Goal: Information Seeking & Learning: Check status

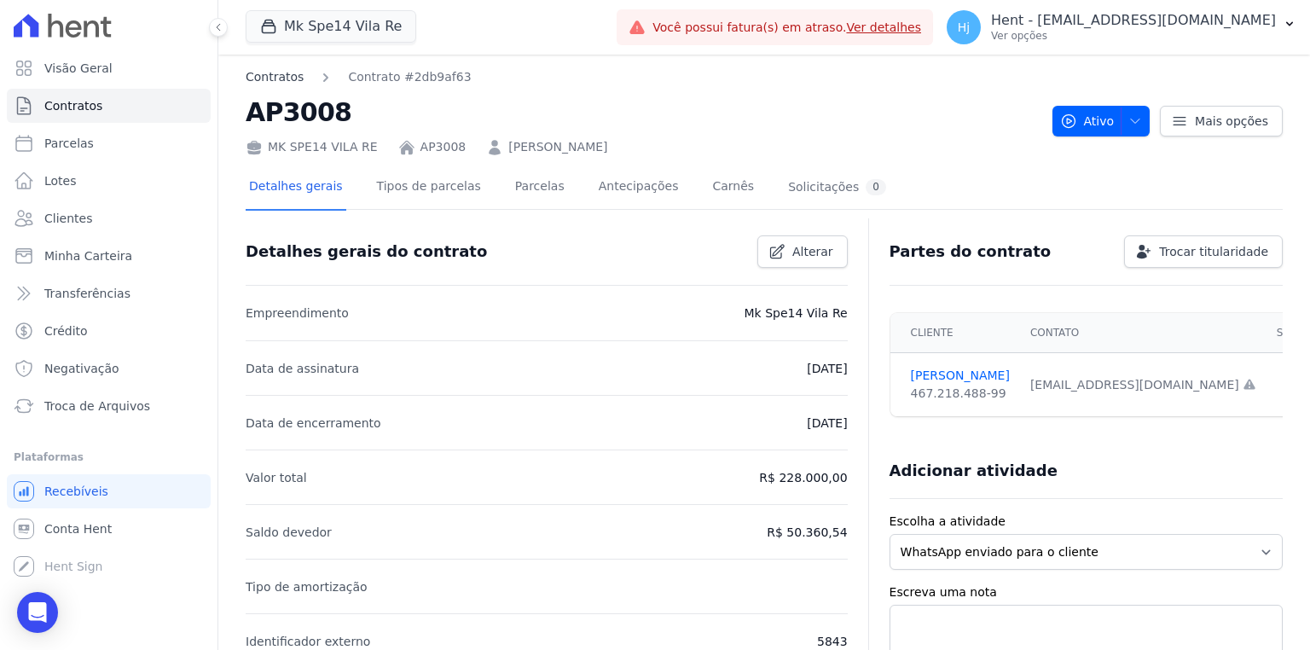
click at [292, 76] on link "Contratos" at bounding box center [275, 77] width 58 height 18
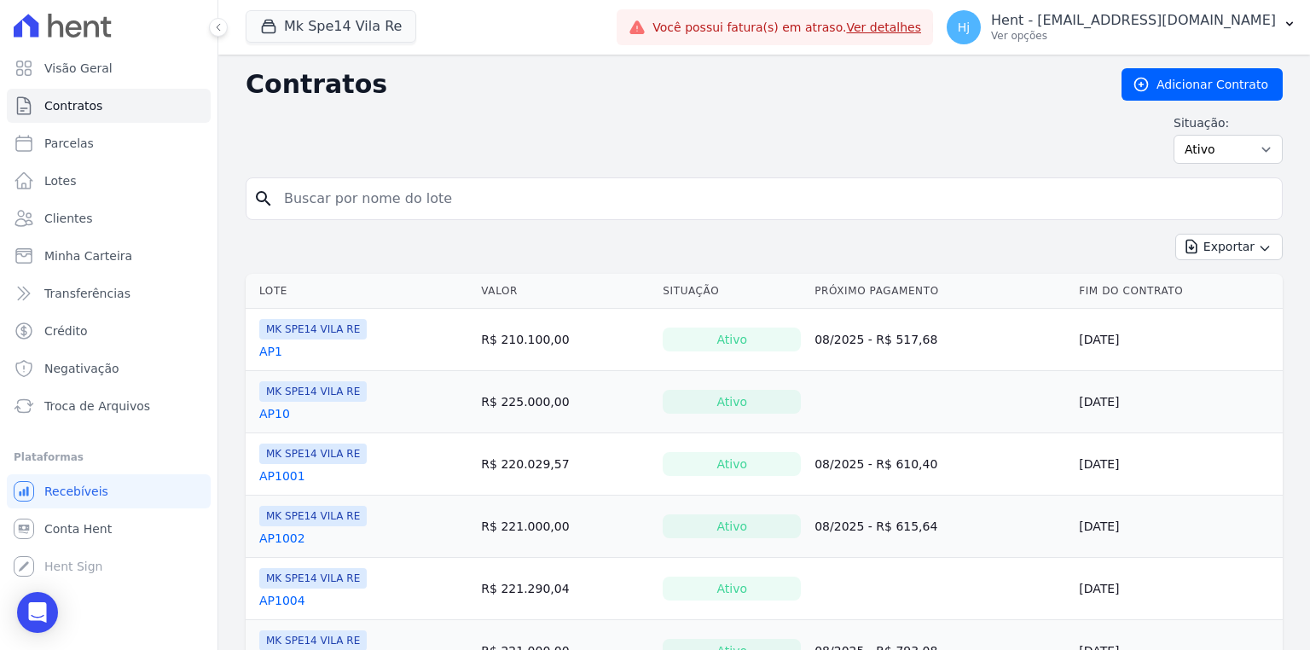
click at [474, 188] on input "search" at bounding box center [775, 199] width 1002 height 34
click at [404, 187] on input "search" at bounding box center [775, 199] width 1002 height 34
type input "3008"
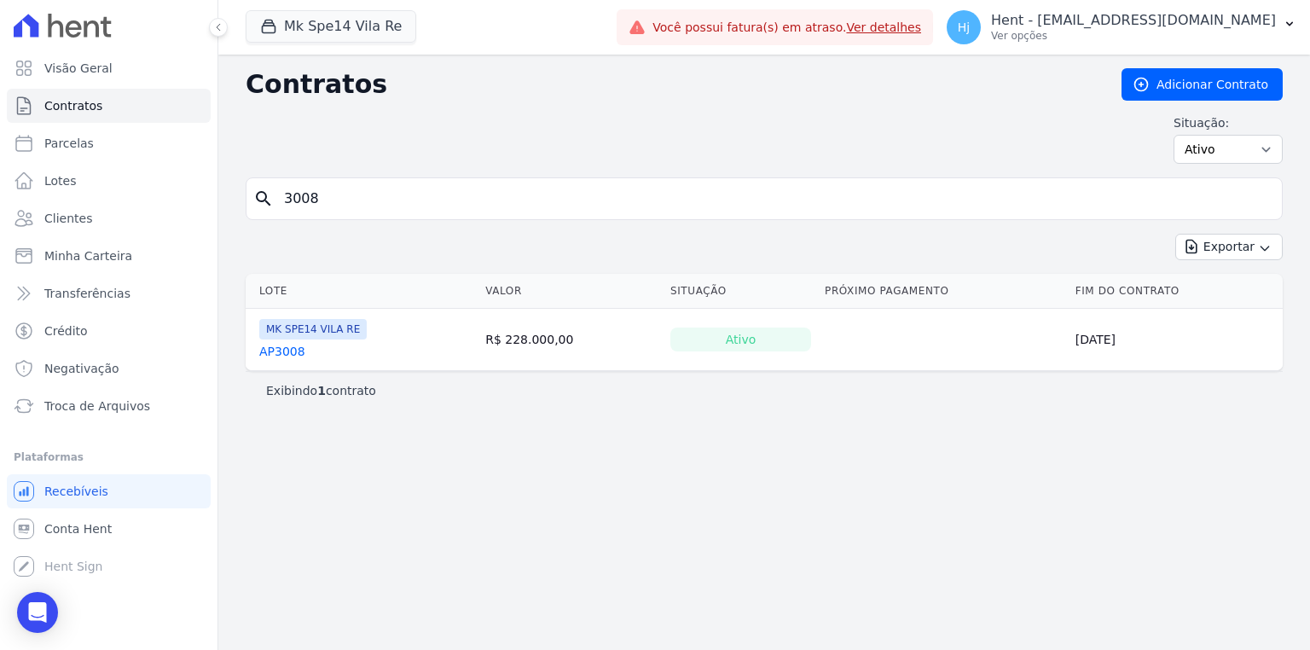
click at [283, 344] on link "AP3008" at bounding box center [282, 351] width 46 height 17
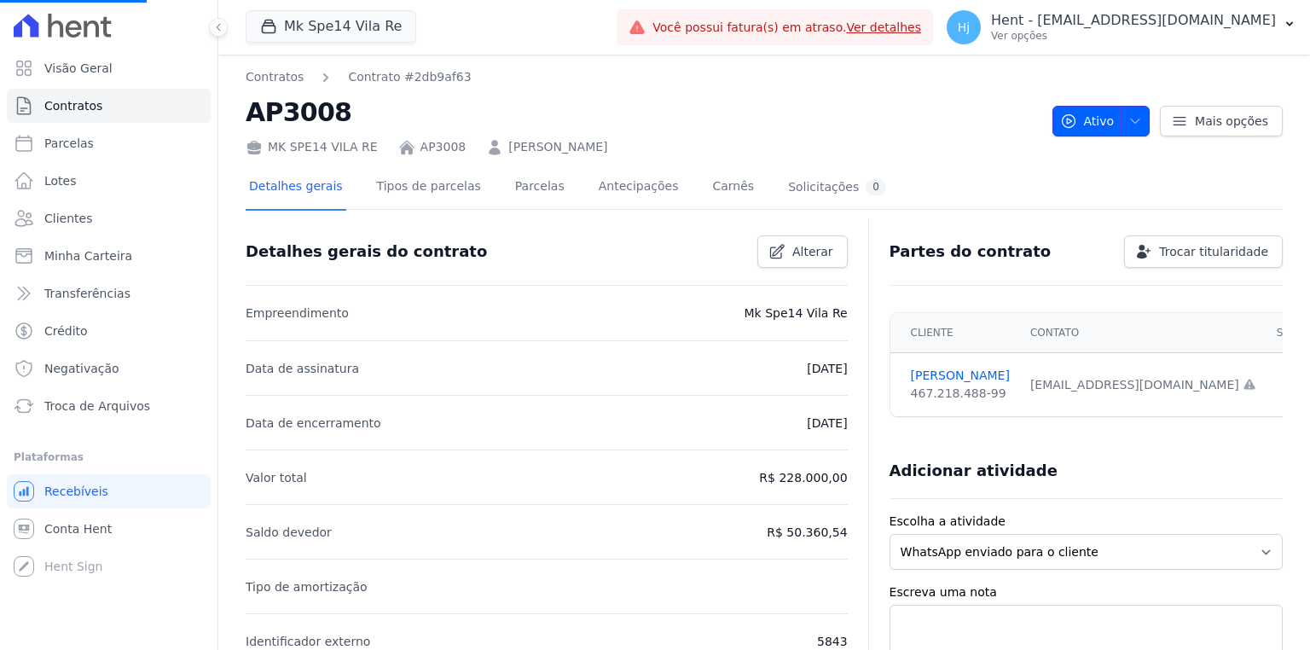
click at [1135, 126] on icon "button" at bounding box center [1136, 121] width 14 height 14
click at [1042, 300] on div "Contratos Contrato #2db9af63 AP3008 MK SPE14 VILA RE AP3008 KEIZY SOUZA MENDES …" at bounding box center [764, 621] width 1092 height 1132
click at [1134, 119] on icon "button" at bounding box center [1136, 121] width 14 height 14
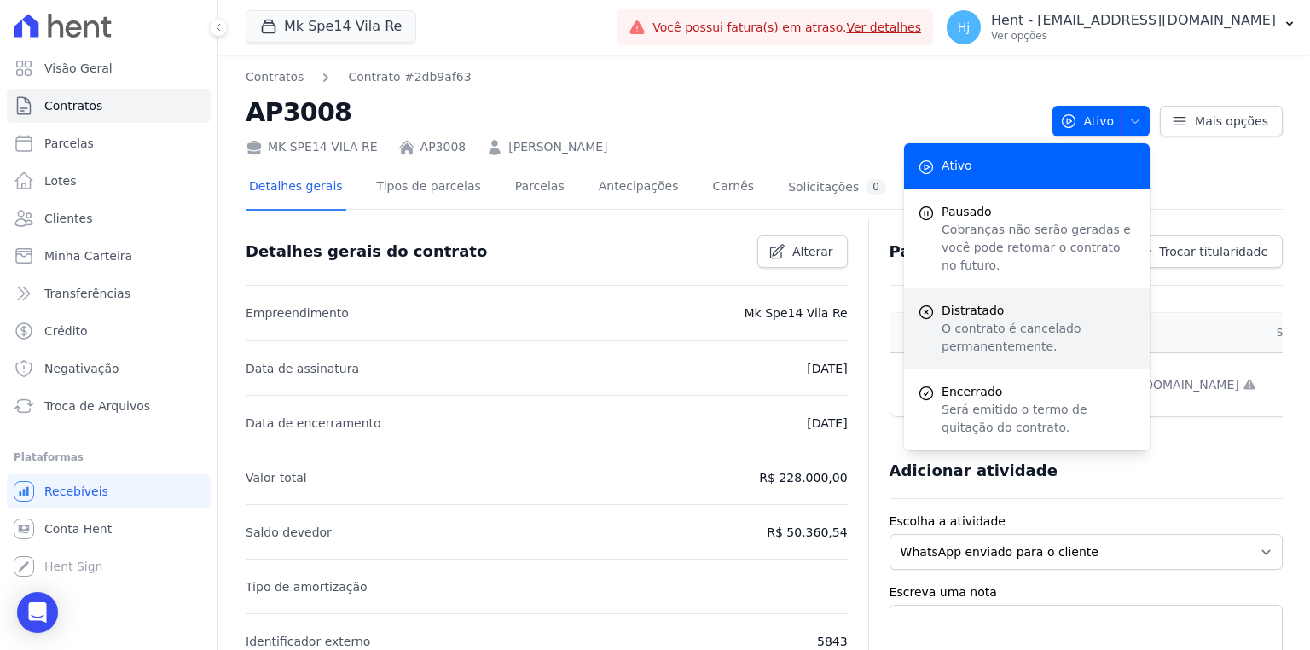
click at [1004, 302] on span "Distratado" at bounding box center [1039, 311] width 195 height 18
click at [936, 304] on div "Distratado O contrato é cancelado permanentemente." at bounding box center [1027, 328] width 246 height 81
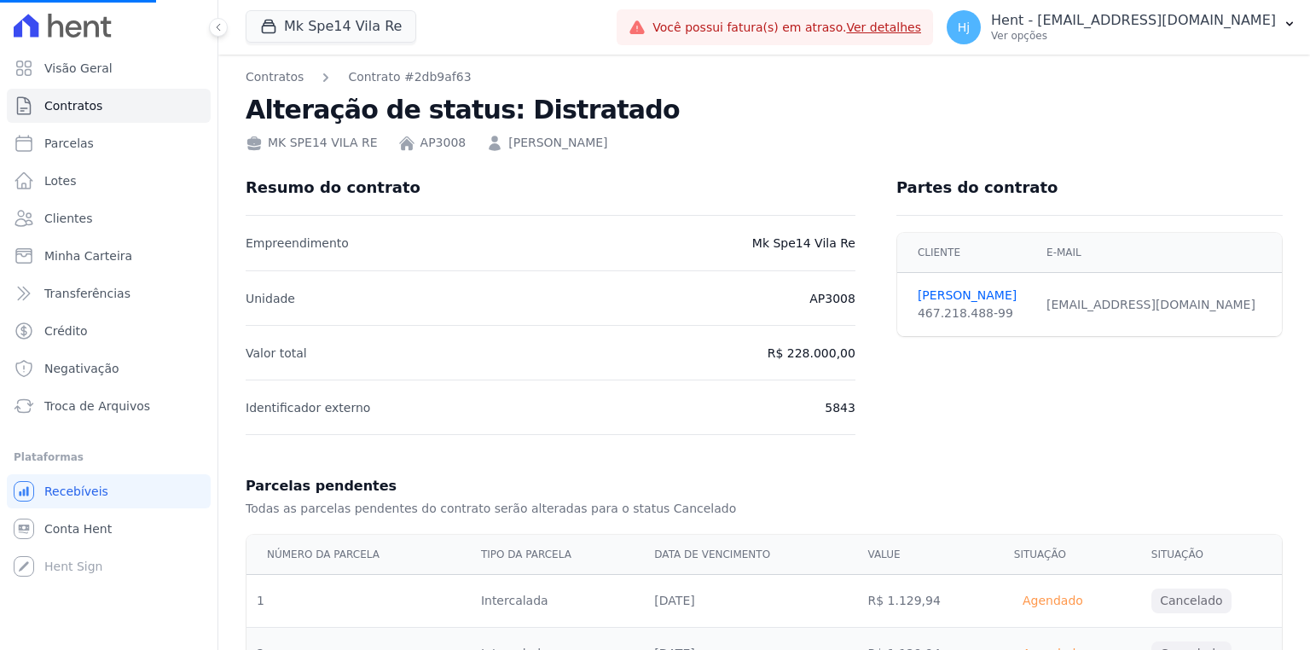
click at [963, 316] on div "467.218.488-99" at bounding box center [972, 314] width 108 height 18
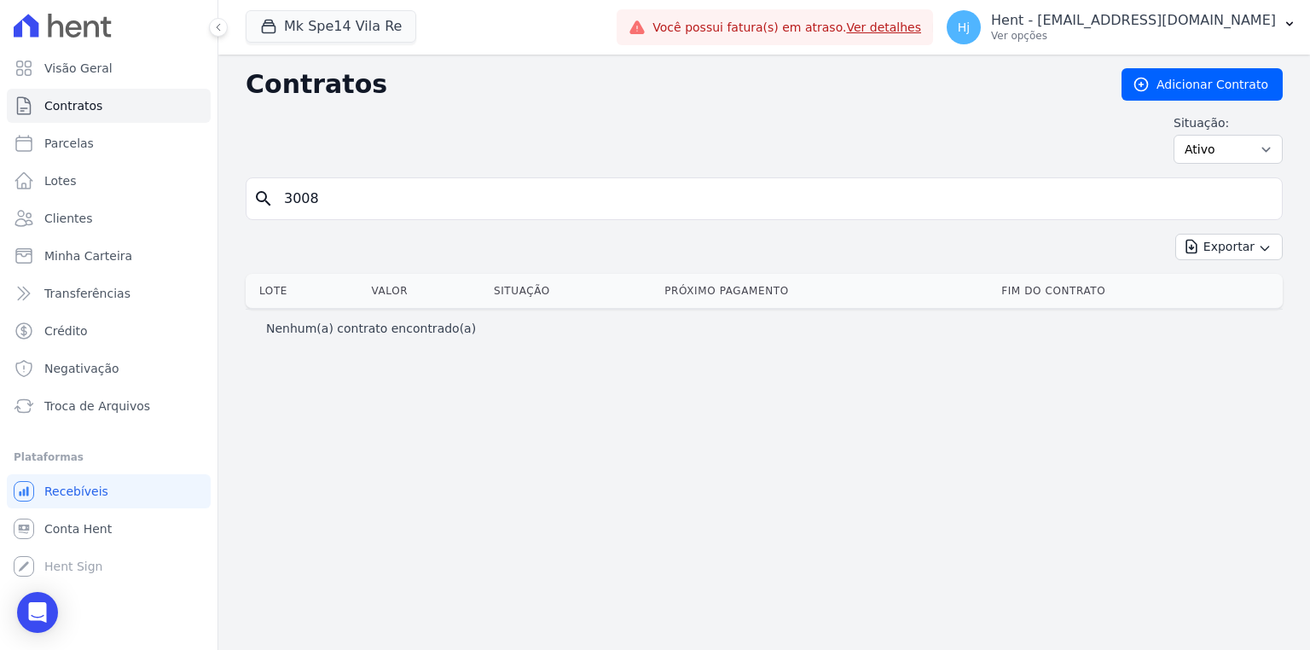
click at [409, 206] on input "3008" at bounding box center [775, 199] width 1002 height 34
drag, startPoint x: 409, startPoint y: 206, endPoint x: 134, endPoint y: 183, distance: 276.6
click at [131, 181] on div "Visão Geral Contratos Parcelas Lotes Clientes Minha Carteira Transferências Cré…" at bounding box center [655, 325] width 1310 height 650
type input "5003"
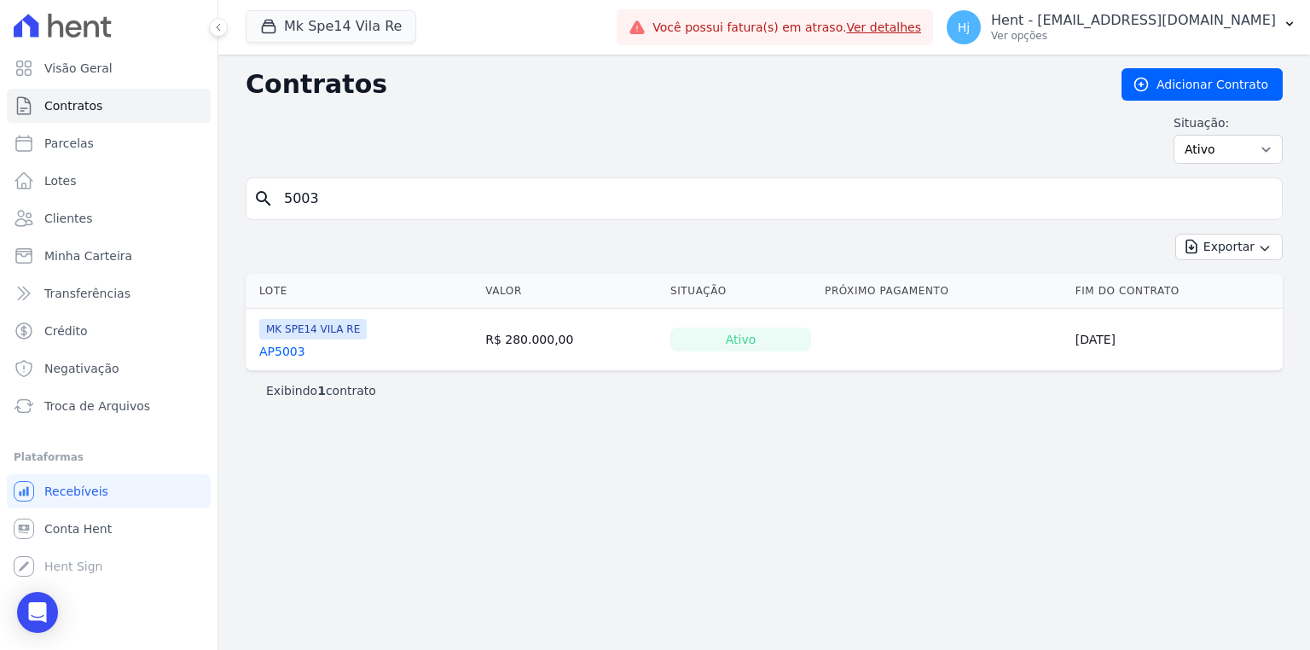
click at [296, 352] on link "AP5003" at bounding box center [282, 351] width 46 height 17
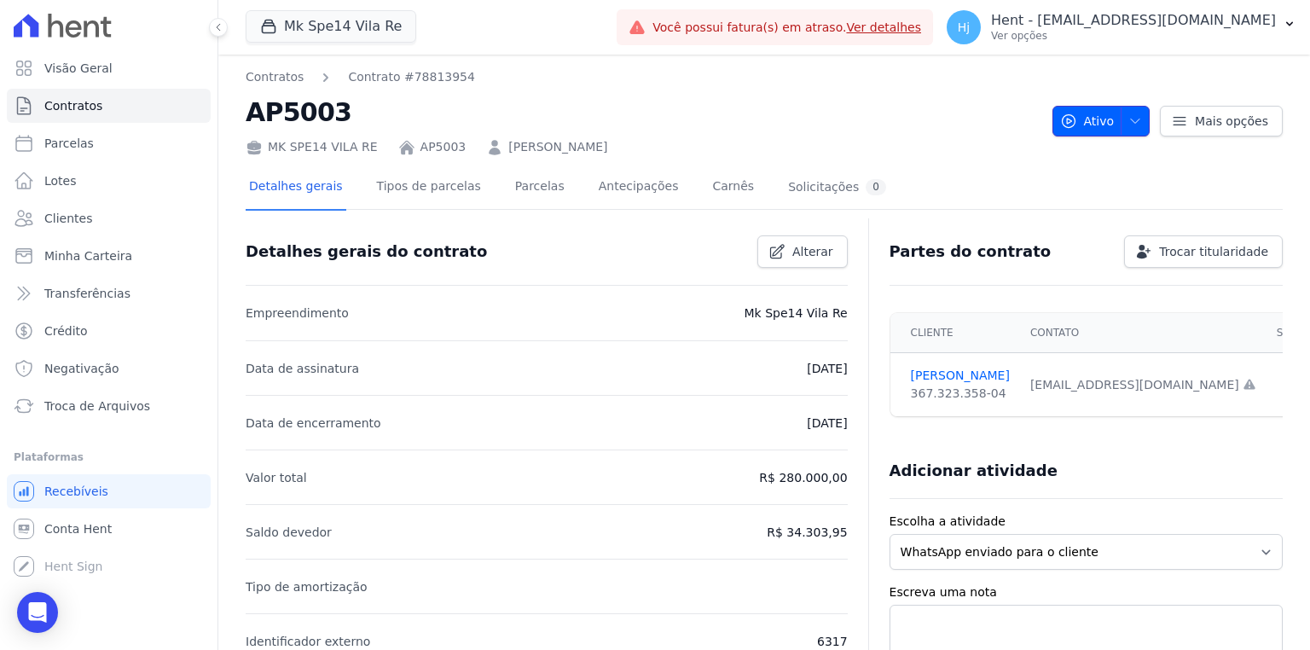
click at [1129, 117] on icon "button" at bounding box center [1136, 121] width 14 height 14
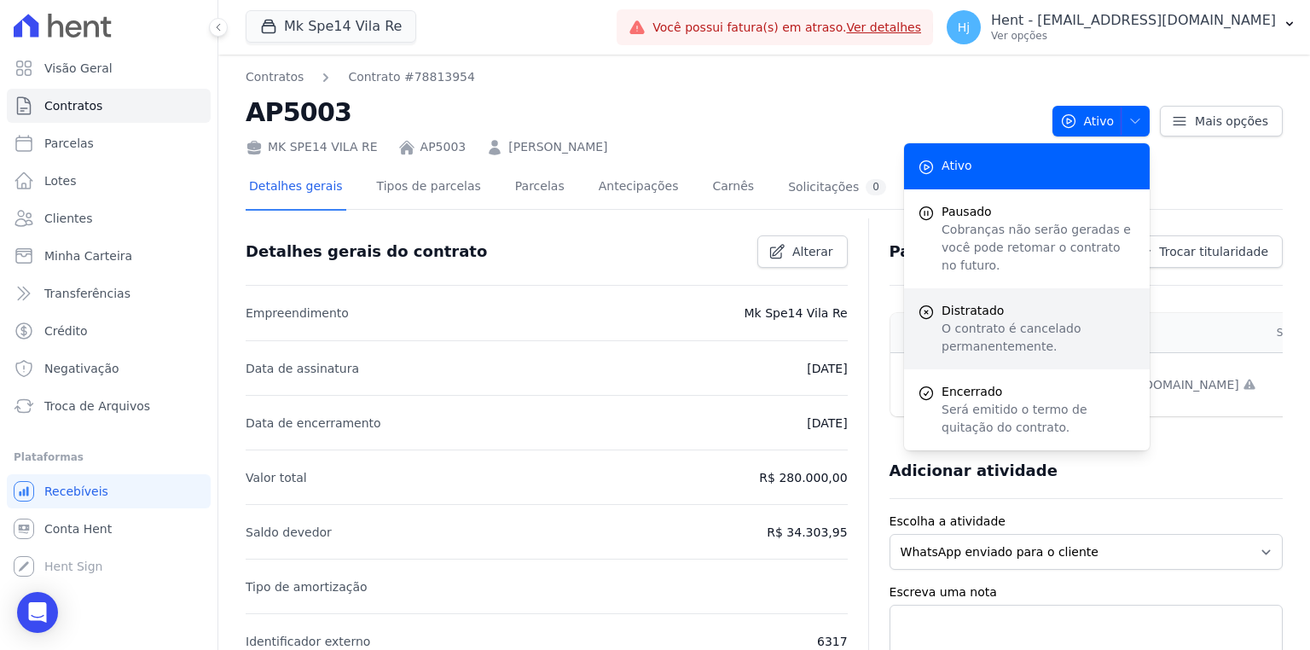
click at [1027, 320] on p "O contrato é cancelado permanentemente." at bounding box center [1039, 338] width 195 height 36
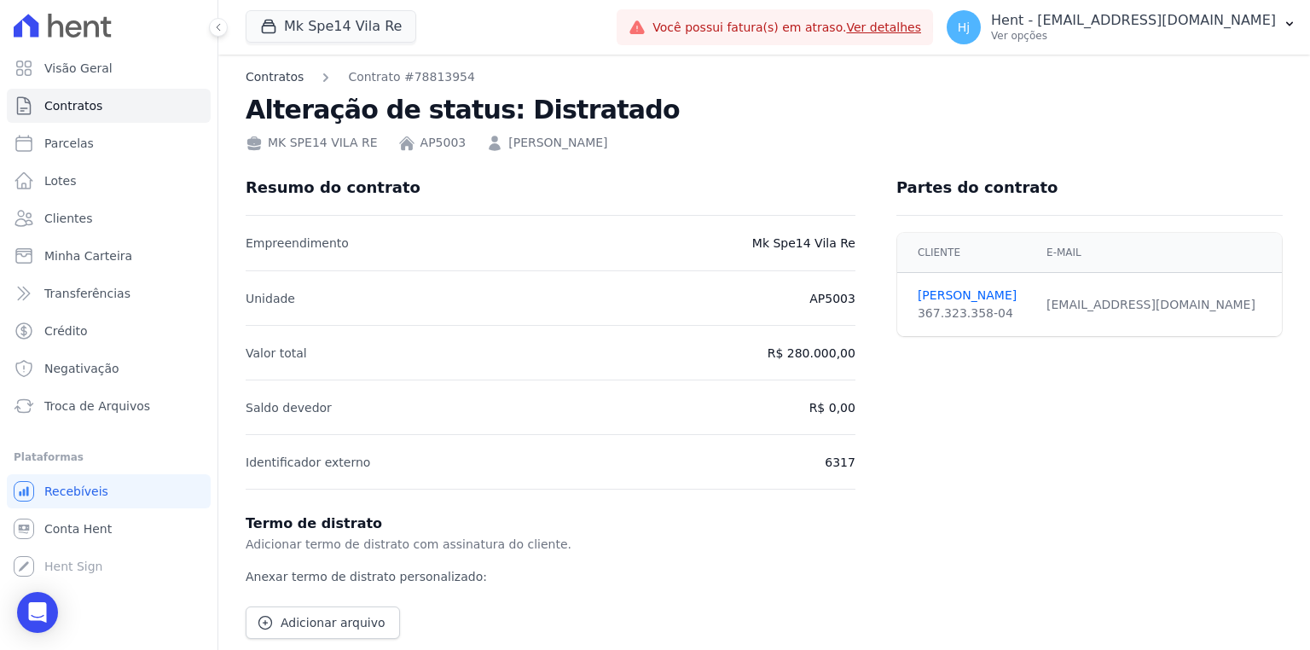
click at [282, 75] on link "Contratos" at bounding box center [275, 77] width 58 height 18
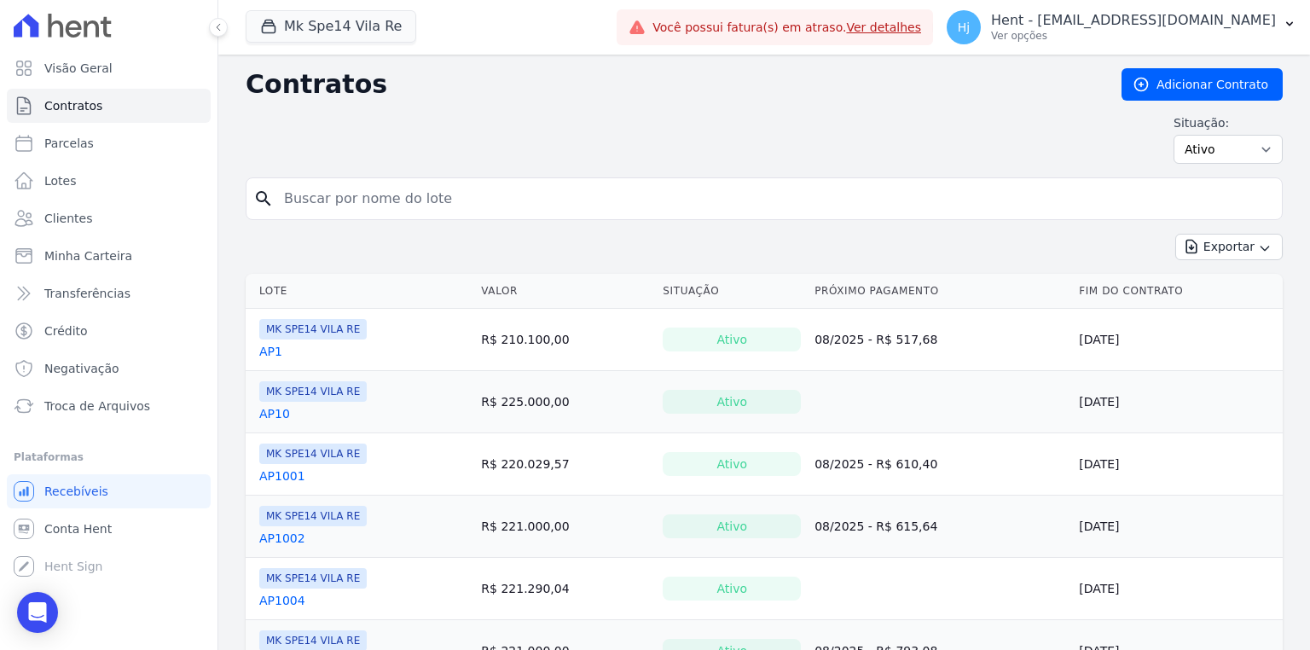
click at [442, 204] on input "search" at bounding box center [775, 199] width 1002 height 34
click at [430, 202] on input "search" at bounding box center [775, 199] width 1002 height 34
type input "3"
type input "2005"
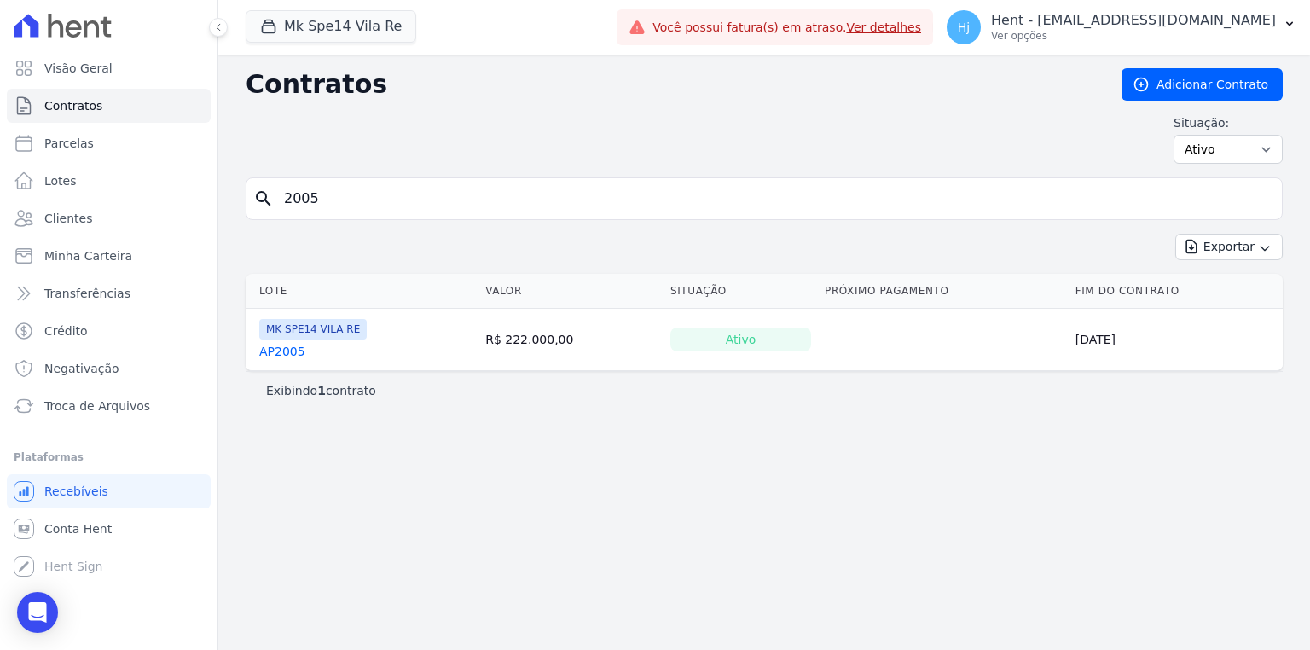
click at [280, 356] on link "AP2005" at bounding box center [282, 351] width 46 height 17
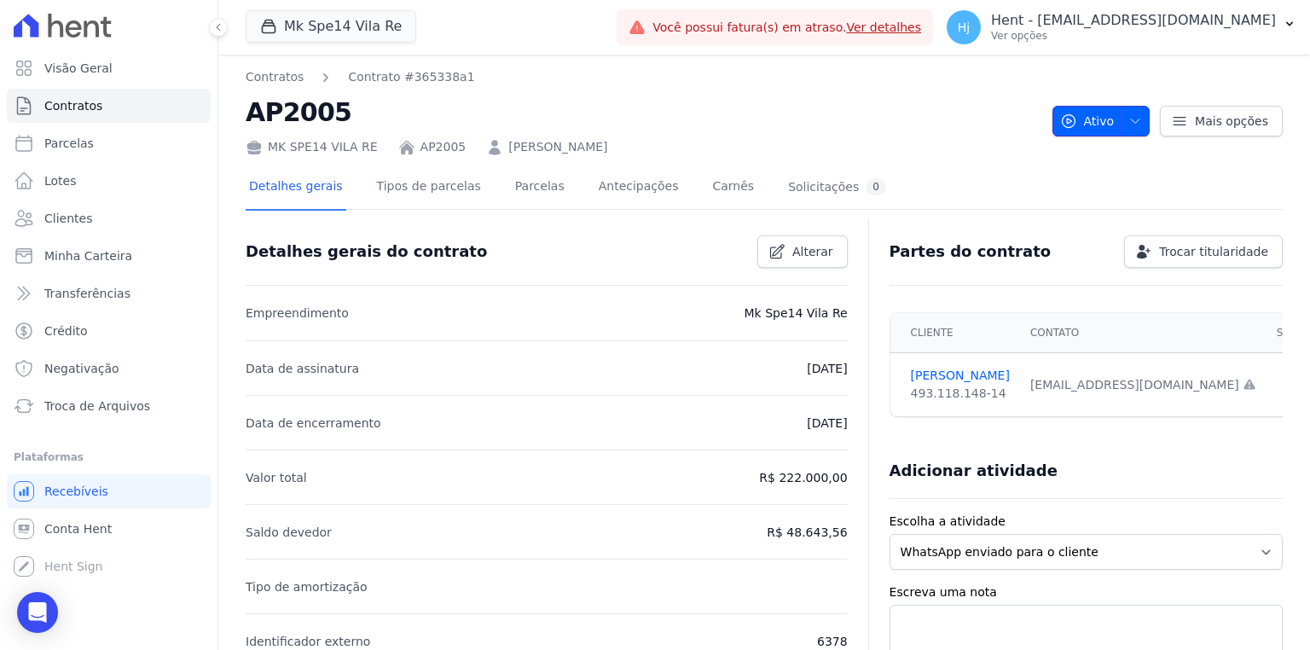
click at [1129, 121] on icon "button" at bounding box center [1136, 121] width 14 height 14
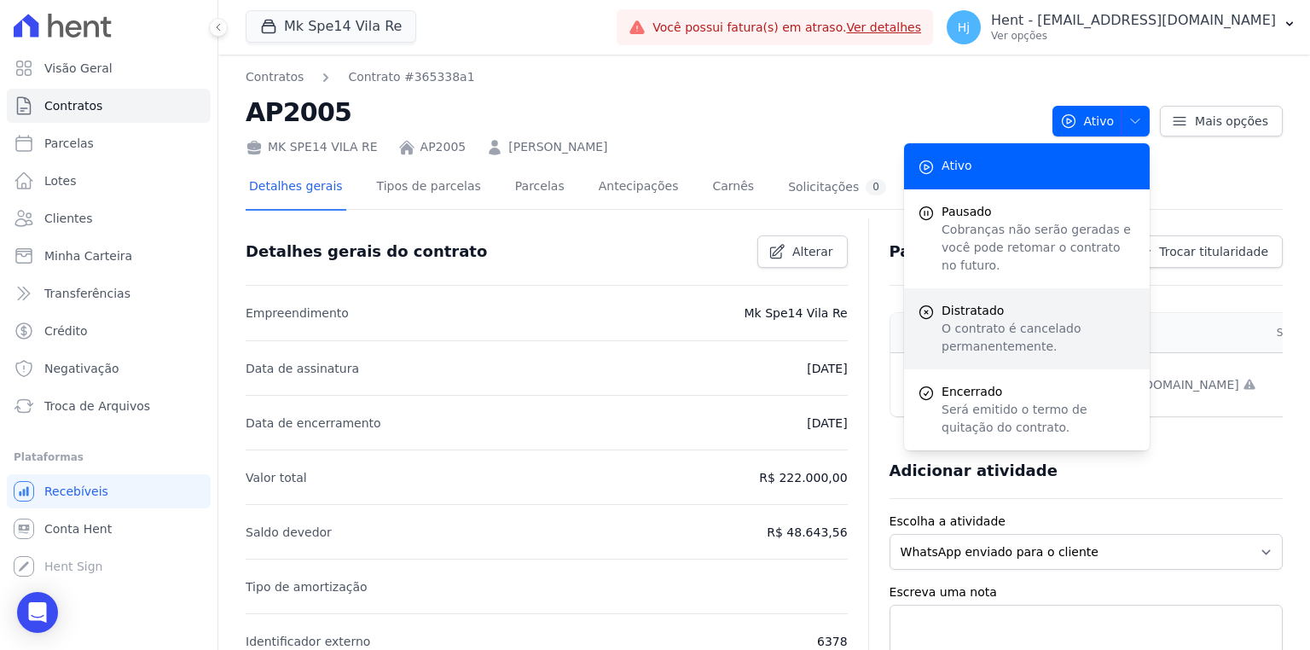
click at [1054, 302] on span "Distratado" at bounding box center [1039, 311] width 195 height 18
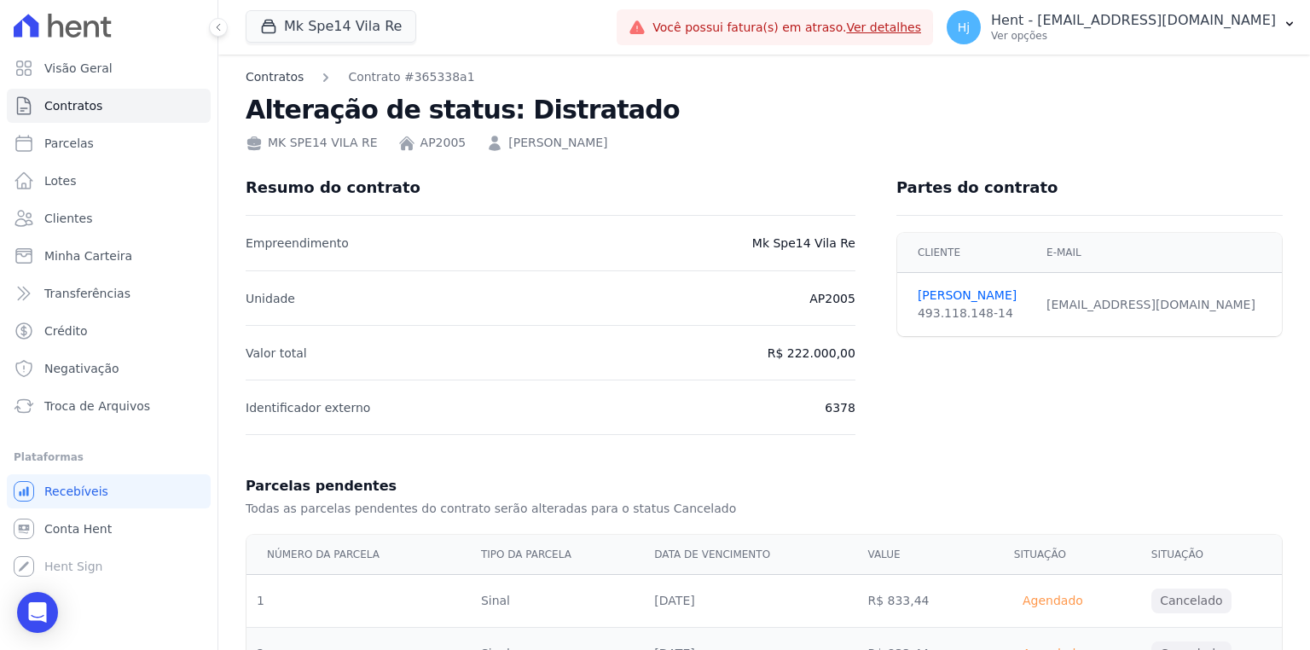
click at [287, 78] on link "Contratos" at bounding box center [275, 77] width 58 height 18
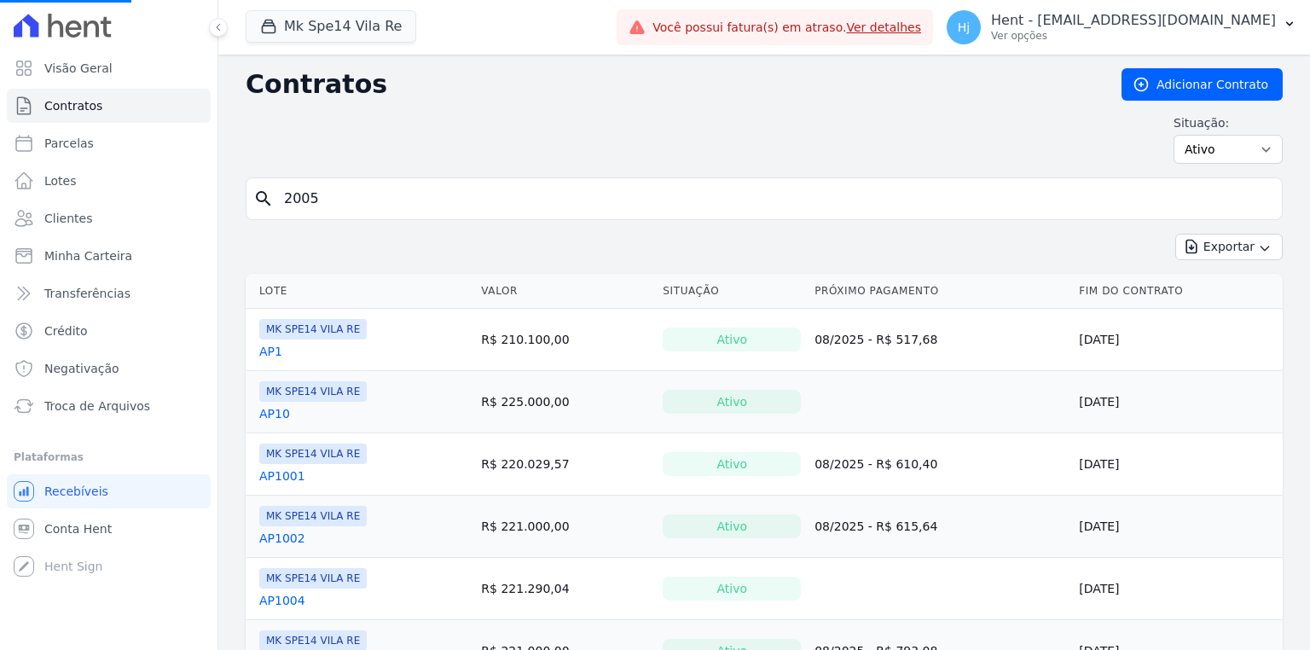
click at [447, 200] on input "2005" at bounding box center [775, 199] width 1002 height 34
click at [447, 200] on input "search" at bounding box center [775, 199] width 1002 height 34
type input "2008"
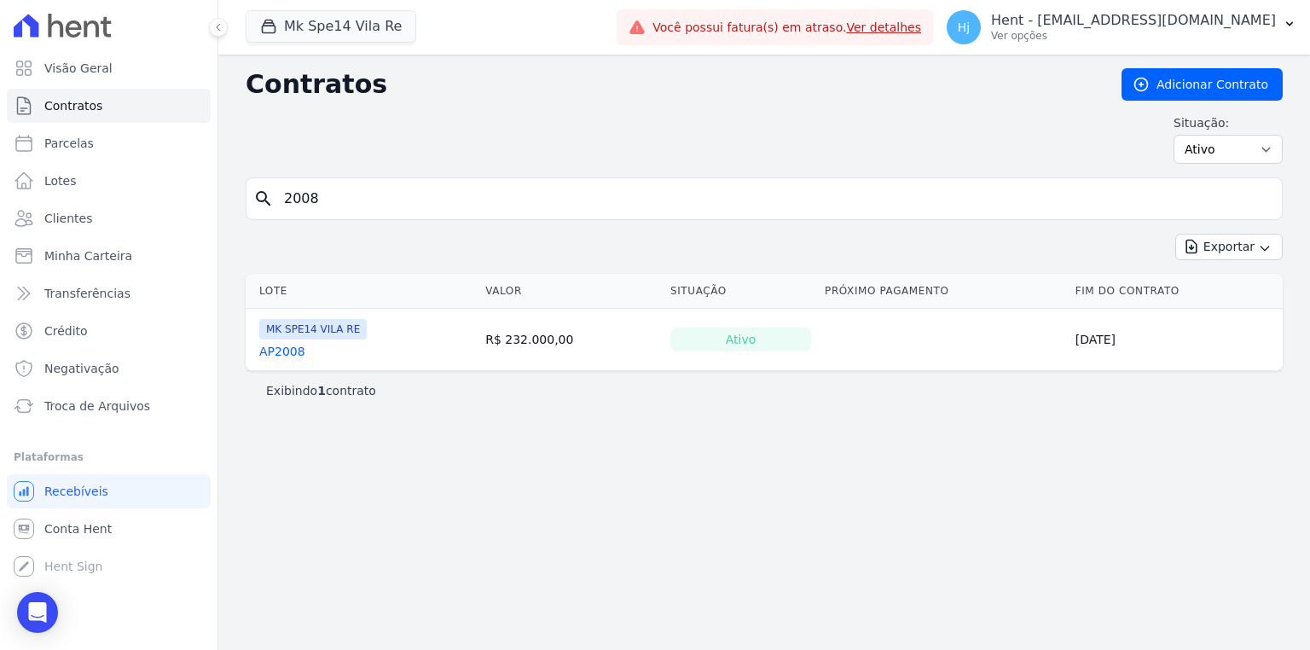
click at [286, 348] on link "AP2008" at bounding box center [282, 351] width 46 height 17
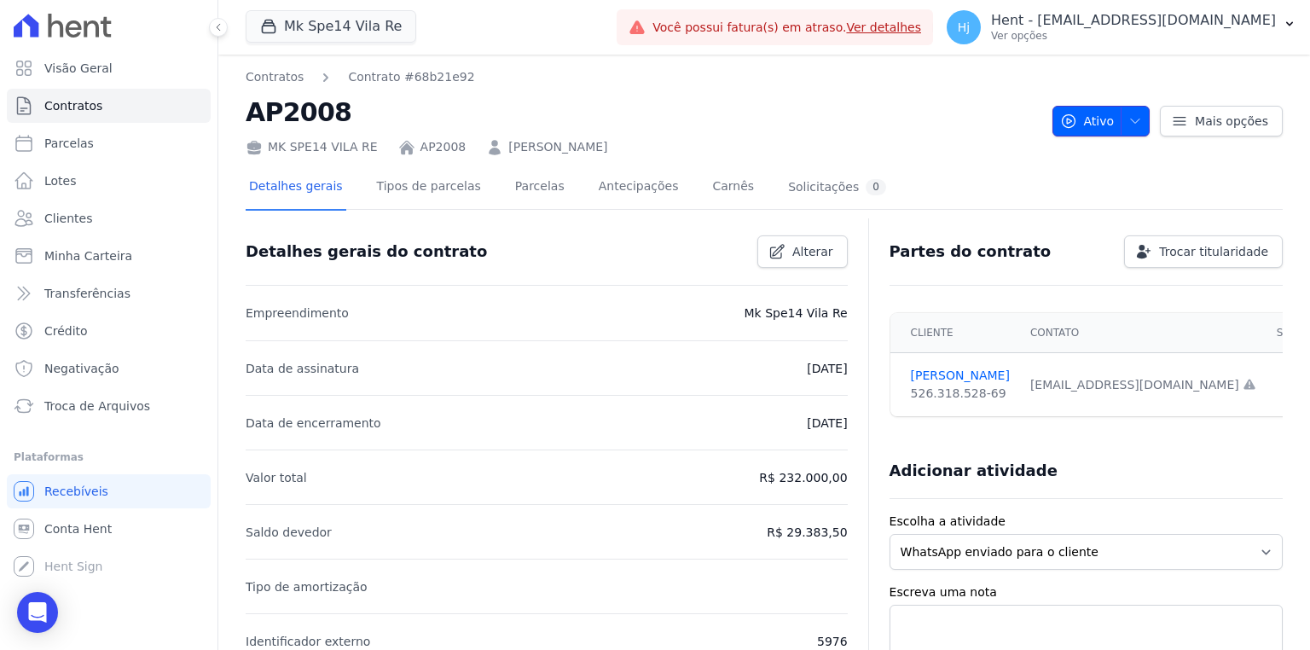
click at [1129, 122] on icon "button" at bounding box center [1136, 121] width 14 height 14
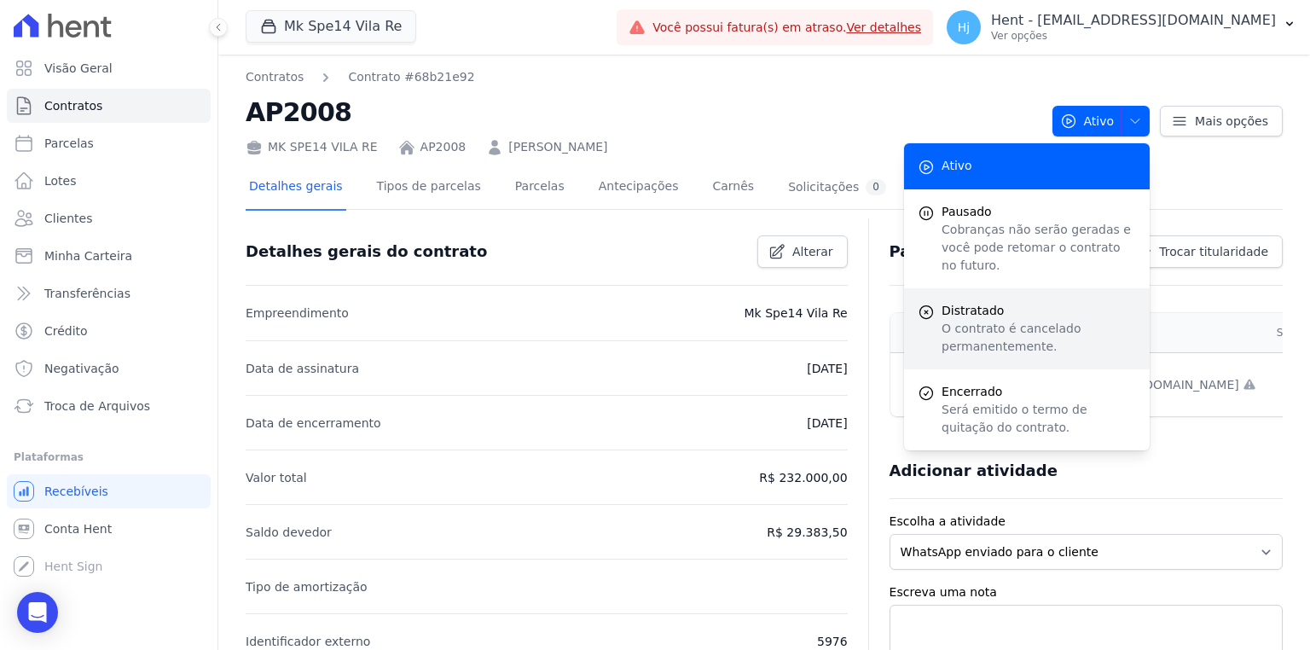
click at [1030, 288] on div "Distratado O contrato é cancelado permanentemente." at bounding box center [1027, 328] width 246 height 81
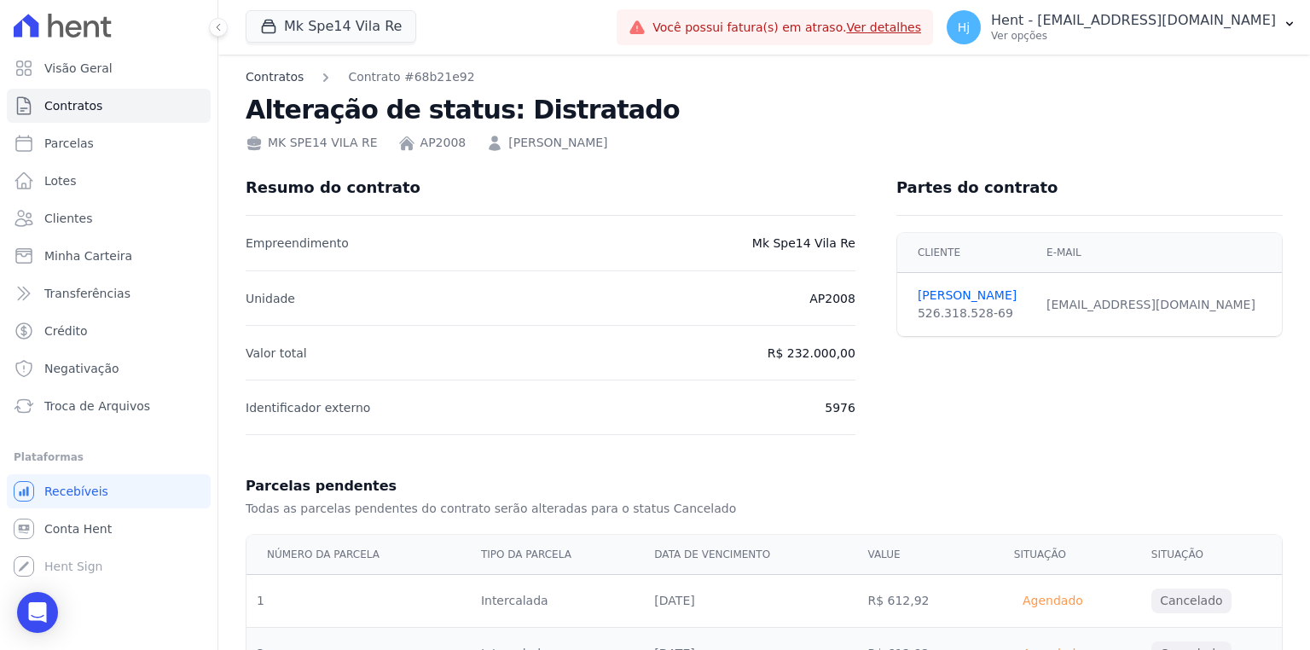
click at [291, 78] on link "Contratos" at bounding box center [275, 77] width 58 height 18
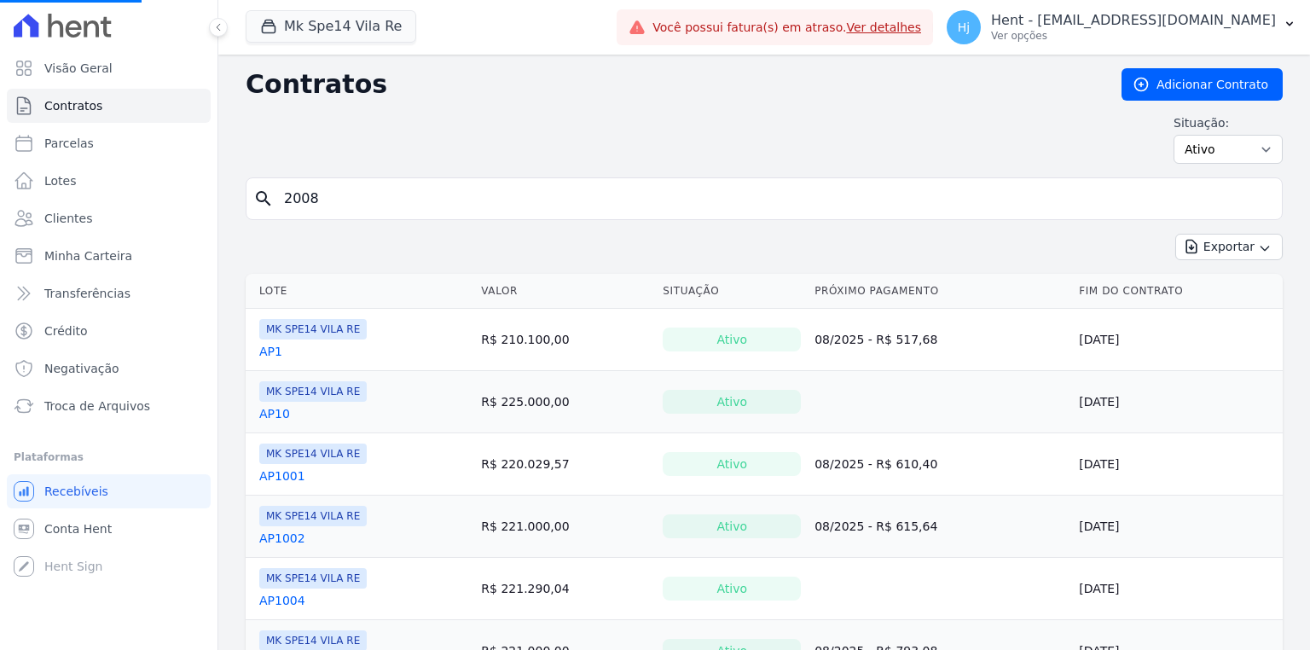
drag, startPoint x: 418, startPoint y: 197, endPoint x: 217, endPoint y: 173, distance: 202.7
click at [217, 173] on div "Visão Geral Contratos Parcelas Lotes Clientes Minha Carteira Transferências Cré…" at bounding box center [655, 325] width 1310 height 650
click at [429, 188] on input "search" at bounding box center [775, 199] width 1002 height 34
type input "3014"
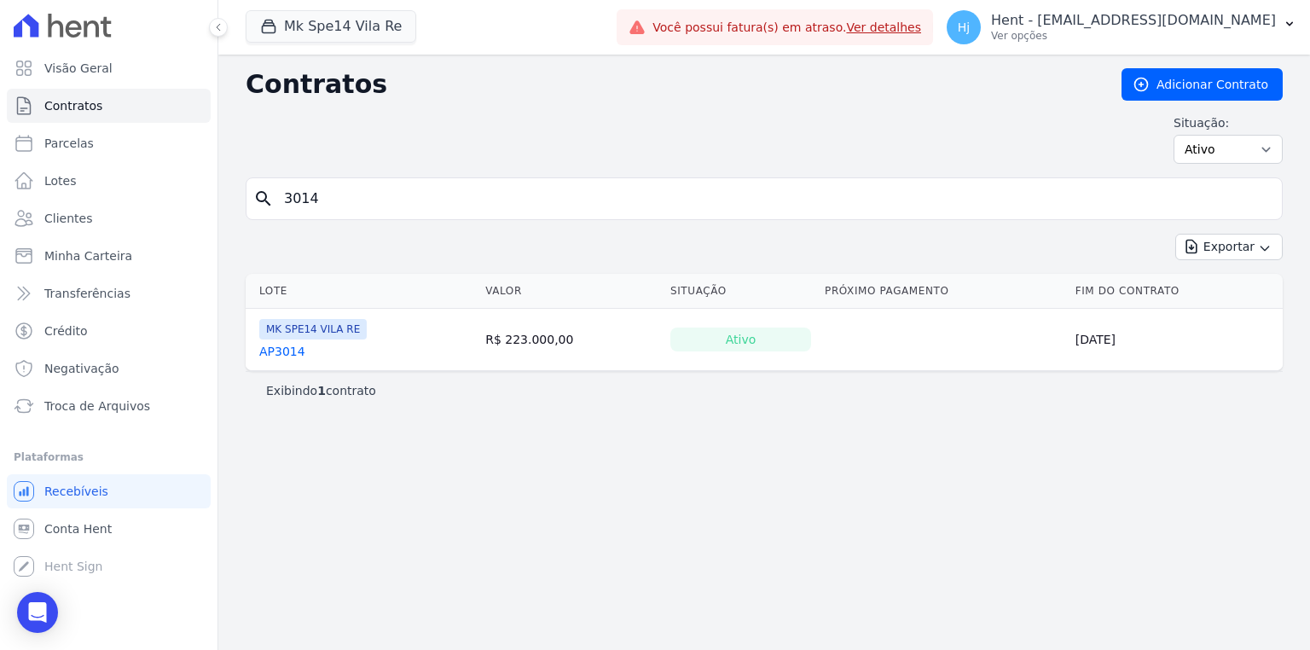
click at [292, 348] on link "AP3014" at bounding box center [282, 351] width 46 height 17
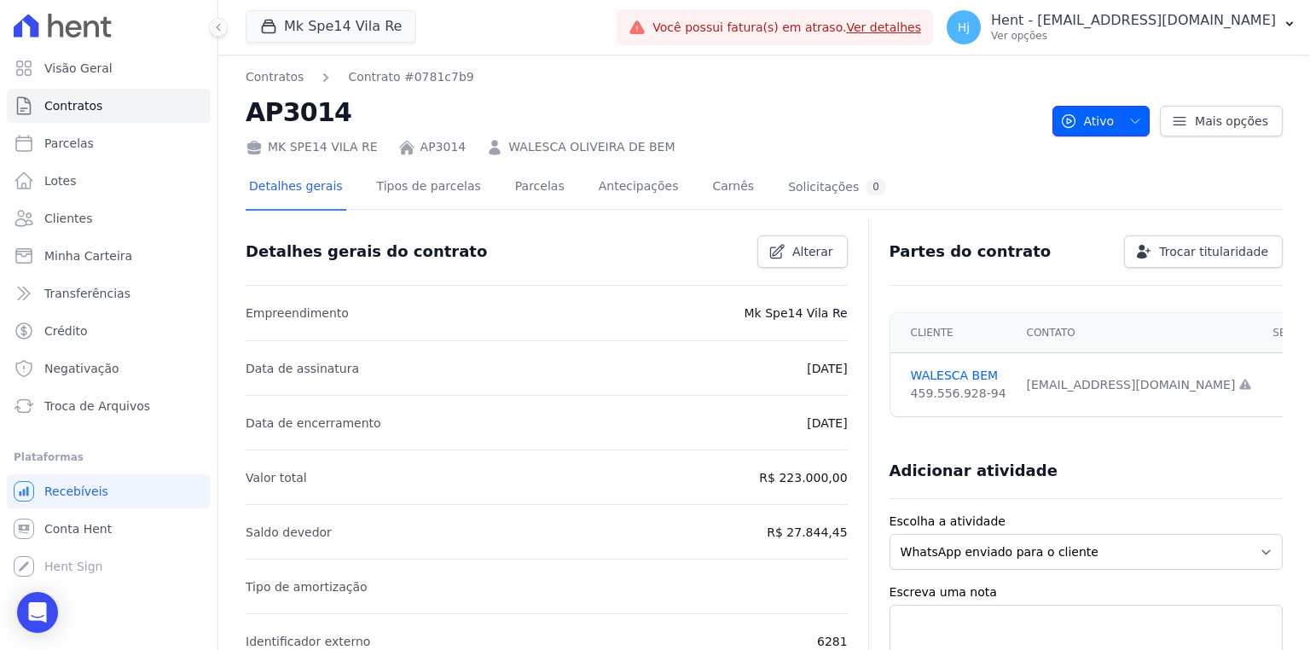
click at [1136, 118] on icon "button" at bounding box center [1136, 121] width 14 height 14
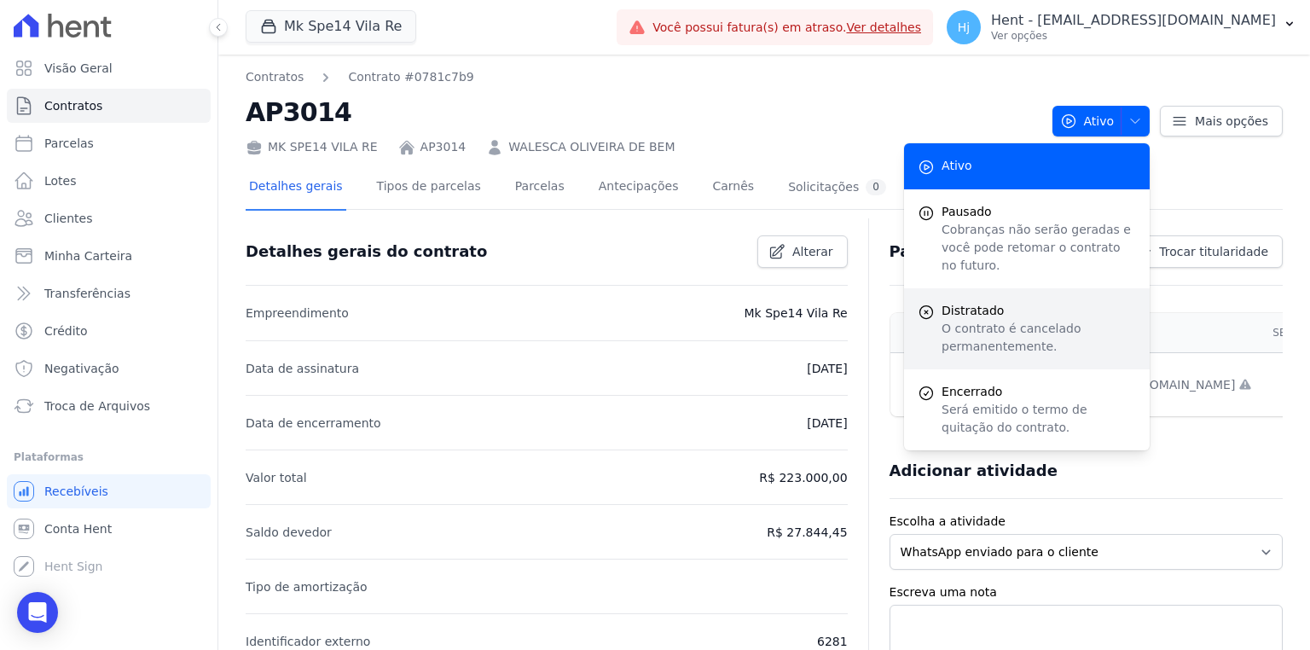
click at [999, 302] on span "Distratado" at bounding box center [1039, 311] width 195 height 18
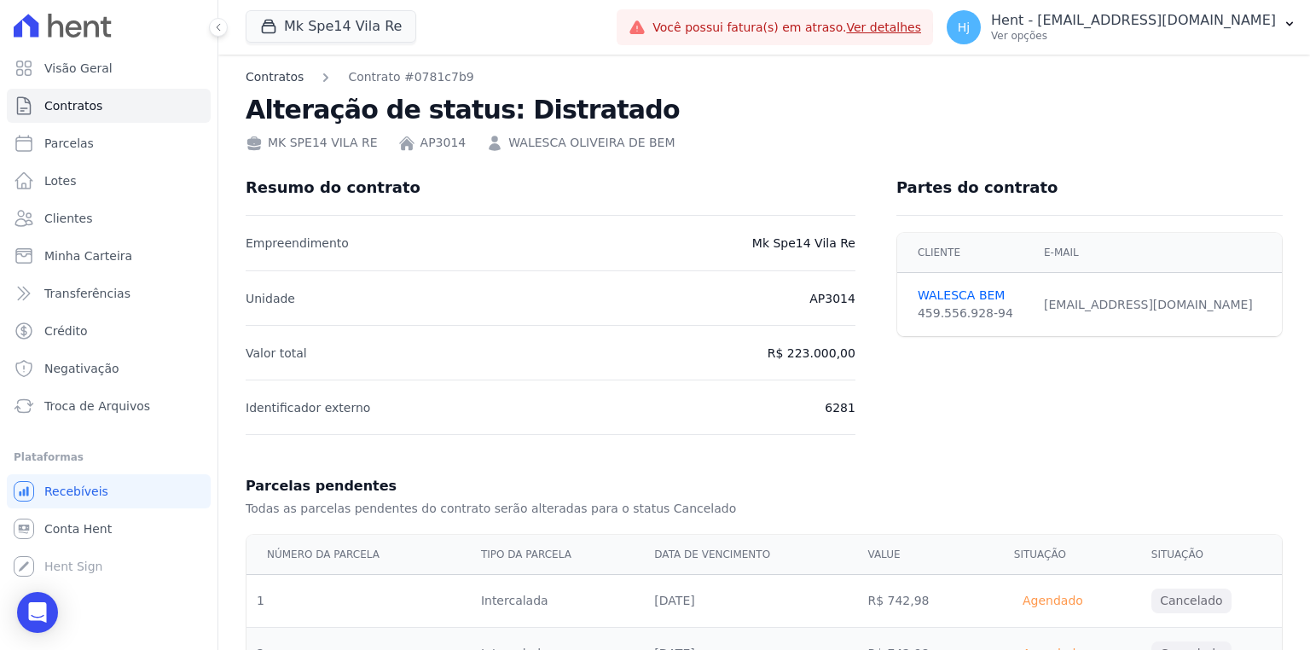
click at [270, 71] on link "Contratos" at bounding box center [275, 77] width 58 height 18
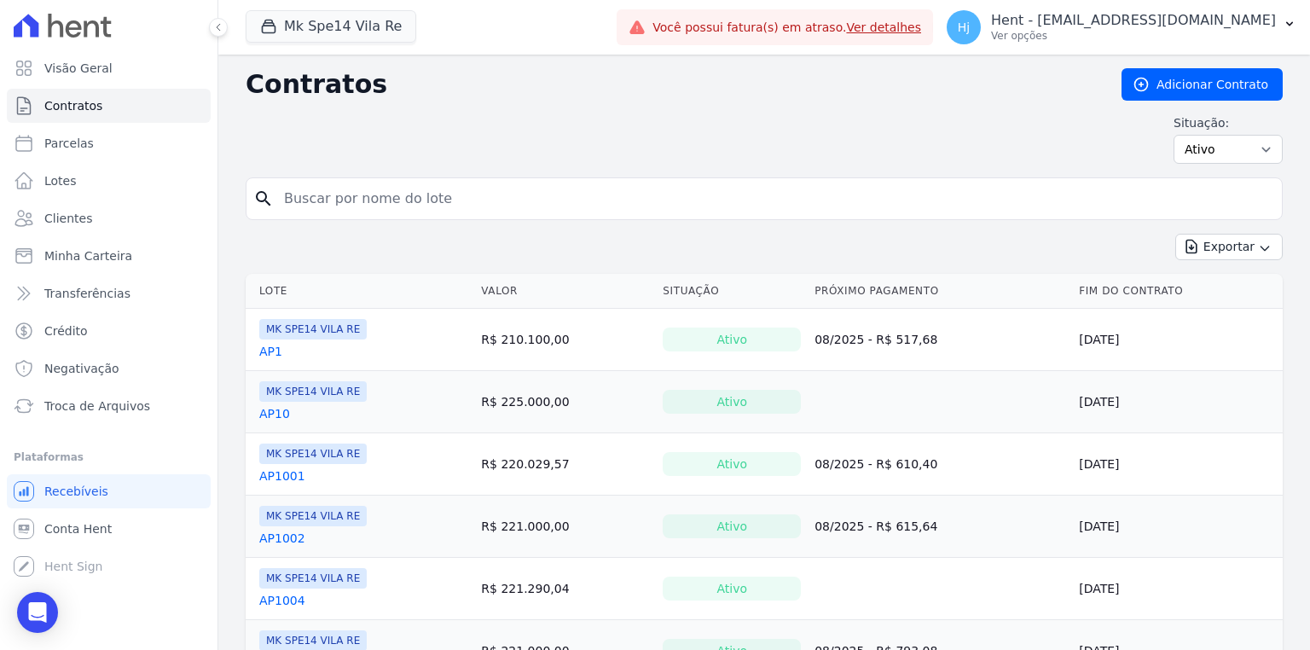
click at [444, 199] on input "search" at bounding box center [775, 199] width 1002 height 34
click at [462, 195] on input "search" at bounding box center [775, 199] width 1002 height 34
type input "305"
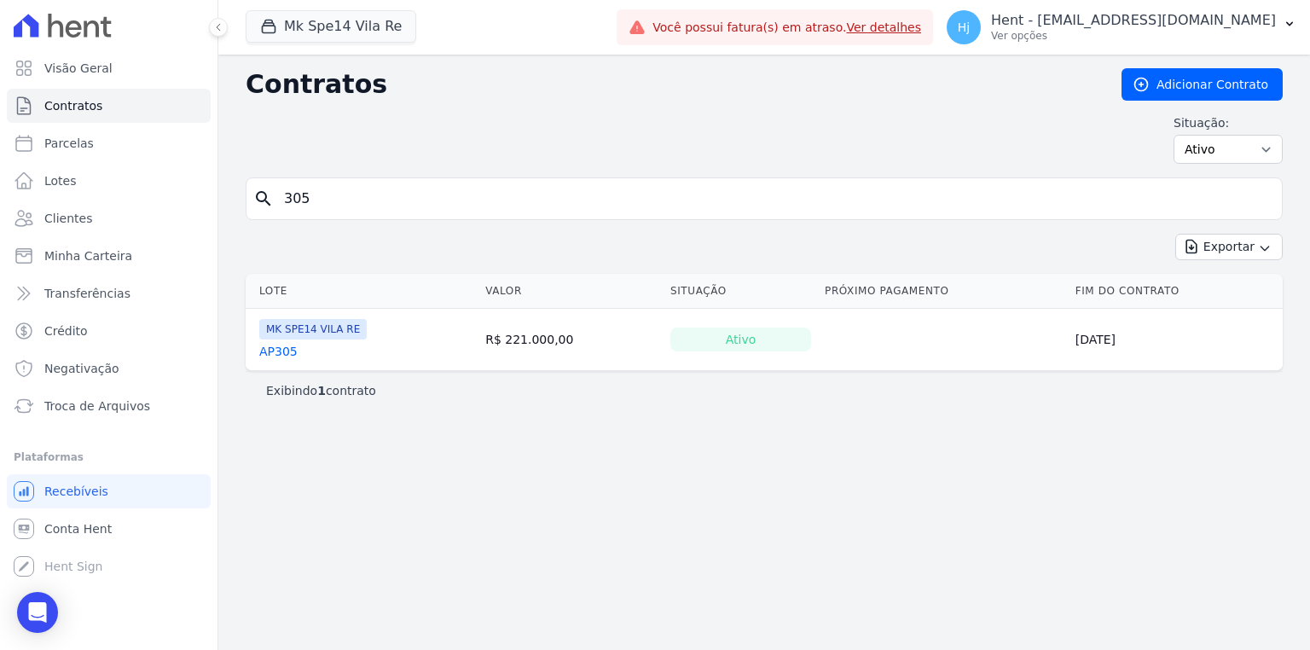
click at [285, 344] on link "AP305" at bounding box center [278, 351] width 38 height 17
click at [285, 350] on link "AP305" at bounding box center [278, 351] width 38 height 17
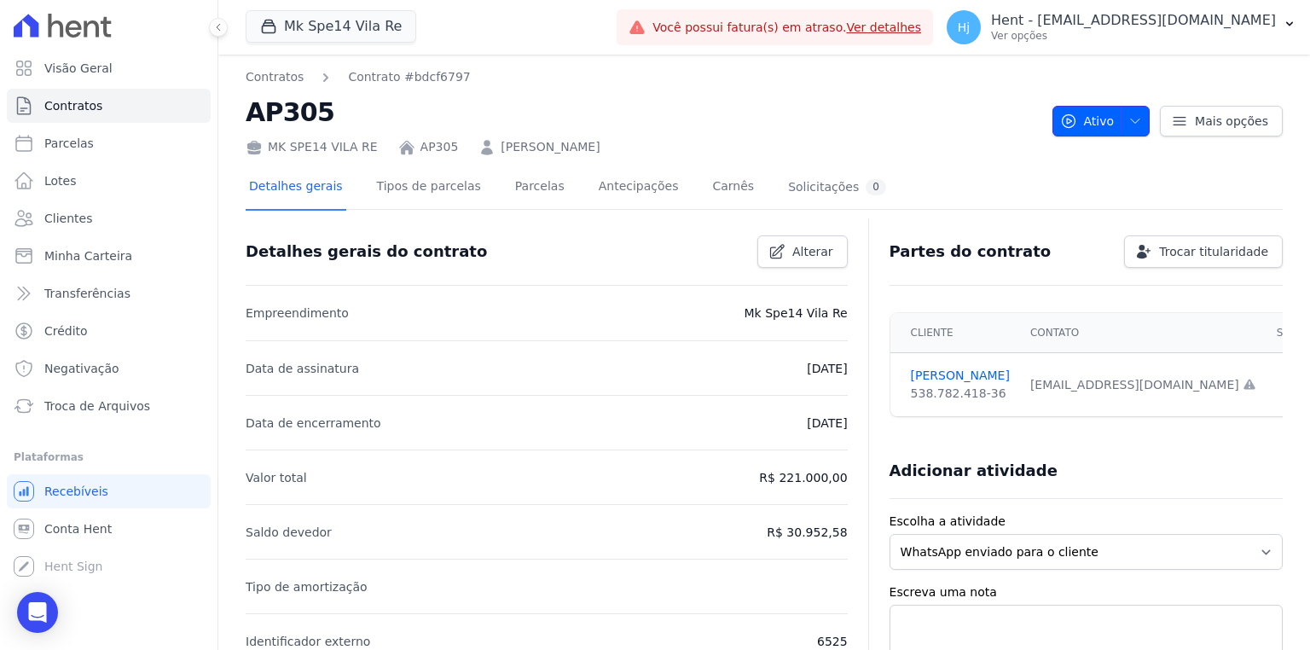
click at [1121, 126] on span "button" at bounding box center [1131, 120] width 21 height 27
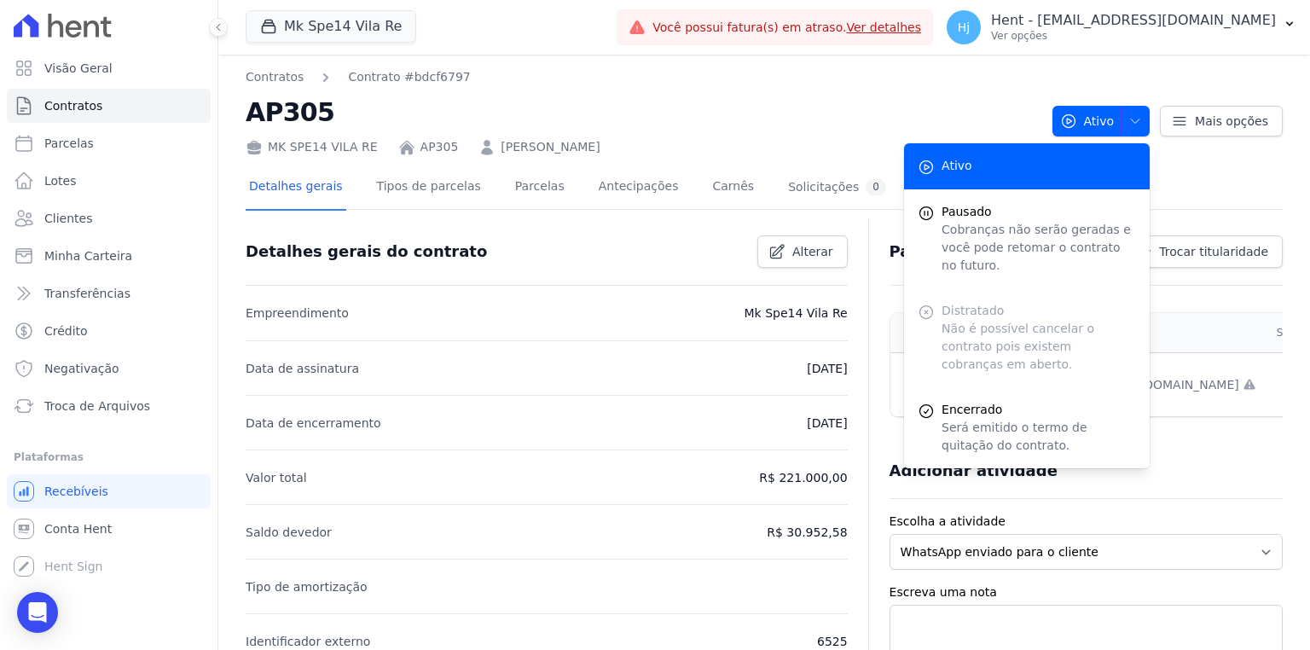
click at [1007, 297] on div "Distratado Não é possível cancelar o contrato pois existem cobranças em aberto." at bounding box center [1027, 337] width 246 height 99
click at [979, 309] on div "Distratado Não é possível cancelar o contrato pois existem cobranças em aberto." at bounding box center [1027, 337] width 246 height 99
click at [928, 307] on div "Distratado Não é possível cancelar o contrato pois existem cobranças em aberto." at bounding box center [1027, 337] width 246 height 99
click at [1024, 329] on div "Distratado Não é possível cancelar o contrato pois existem cobranças em aberto." at bounding box center [1027, 337] width 246 height 99
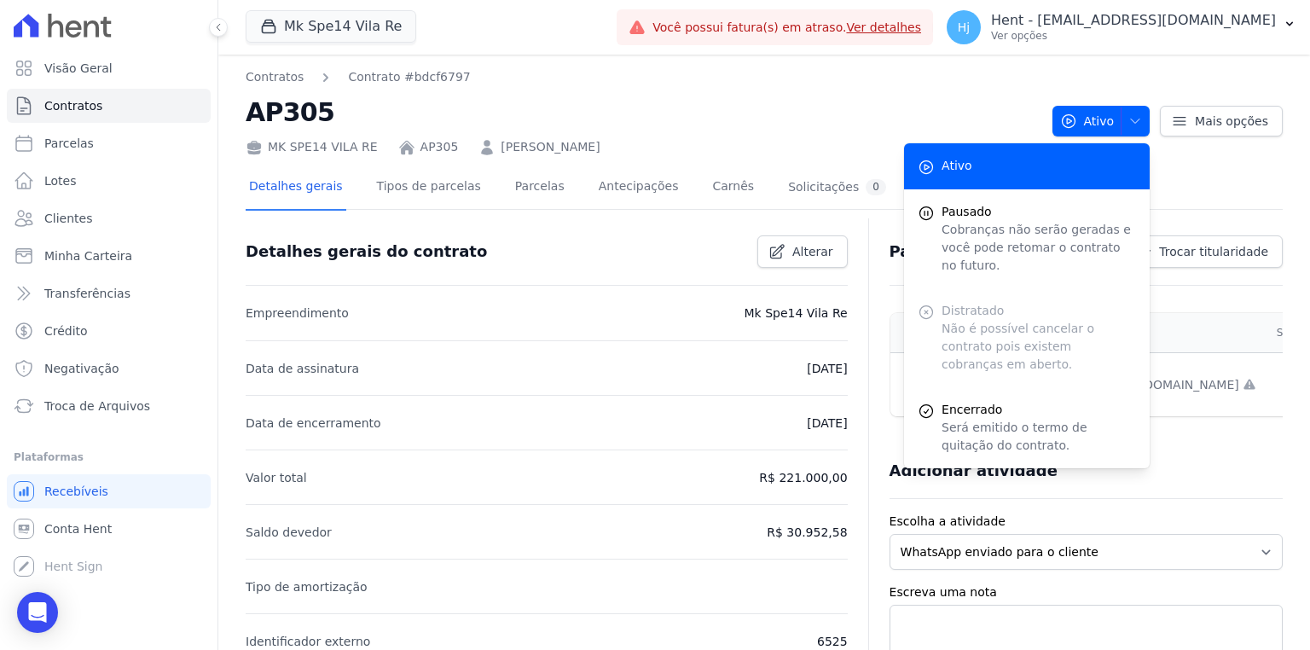
click at [1032, 317] on div "Distratado Não é possível cancelar o contrato pois existem cobranças em aberto." at bounding box center [1027, 337] width 246 height 99
click at [686, 319] on li "Empreendimento Mk Spe14 Vila Re" at bounding box center [547, 313] width 602 height 55
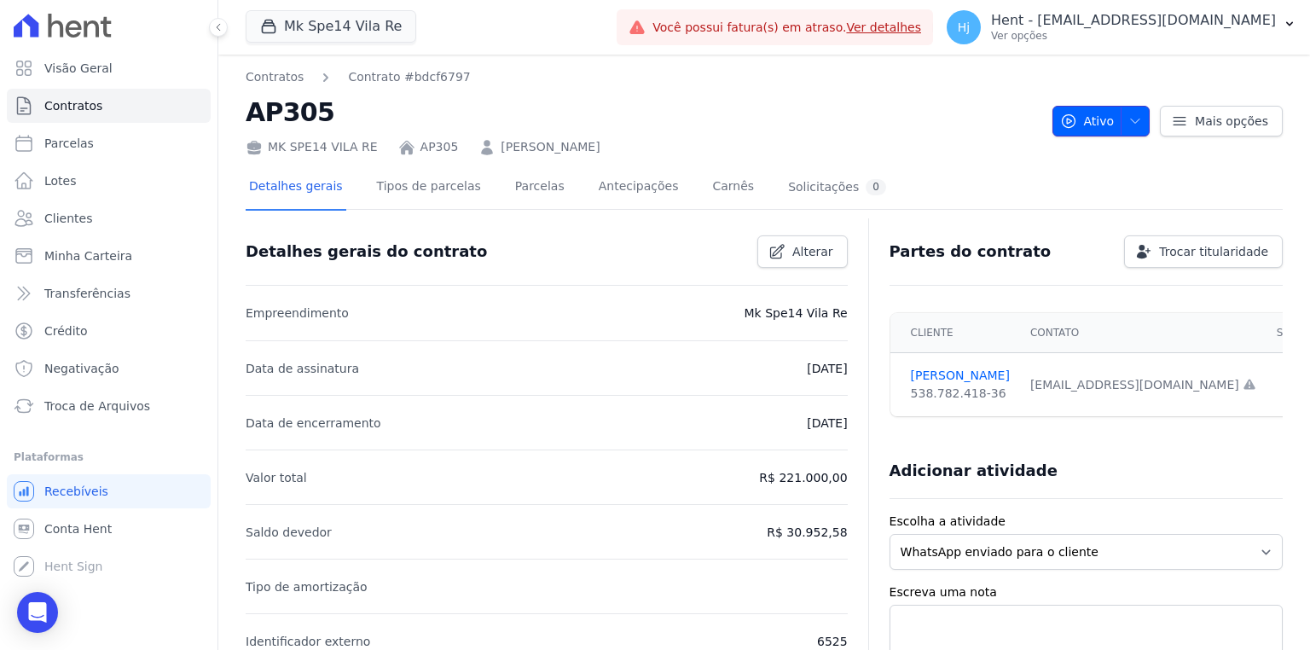
click at [1136, 121] on icon "button" at bounding box center [1136, 121] width 14 height 14
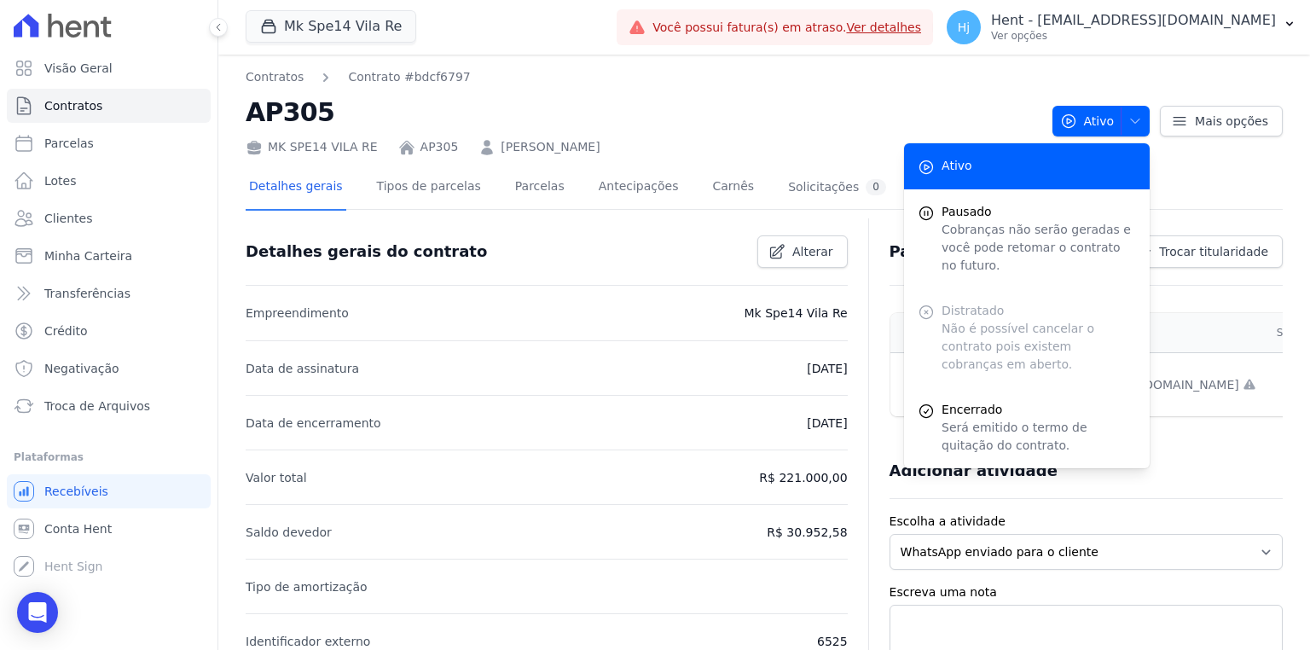
click at [1039, 313] on div "Distratado Não é possível cancelar o contrato pois existem cobranças em aberto." at bounding box center [1027, 337] width 246 height 99
click at [1022, 321] on div "Distratado Não é possível cancelar o contrato pois existem cobranças em aberto." at bounding box center [1027, 337] width 246 height 99
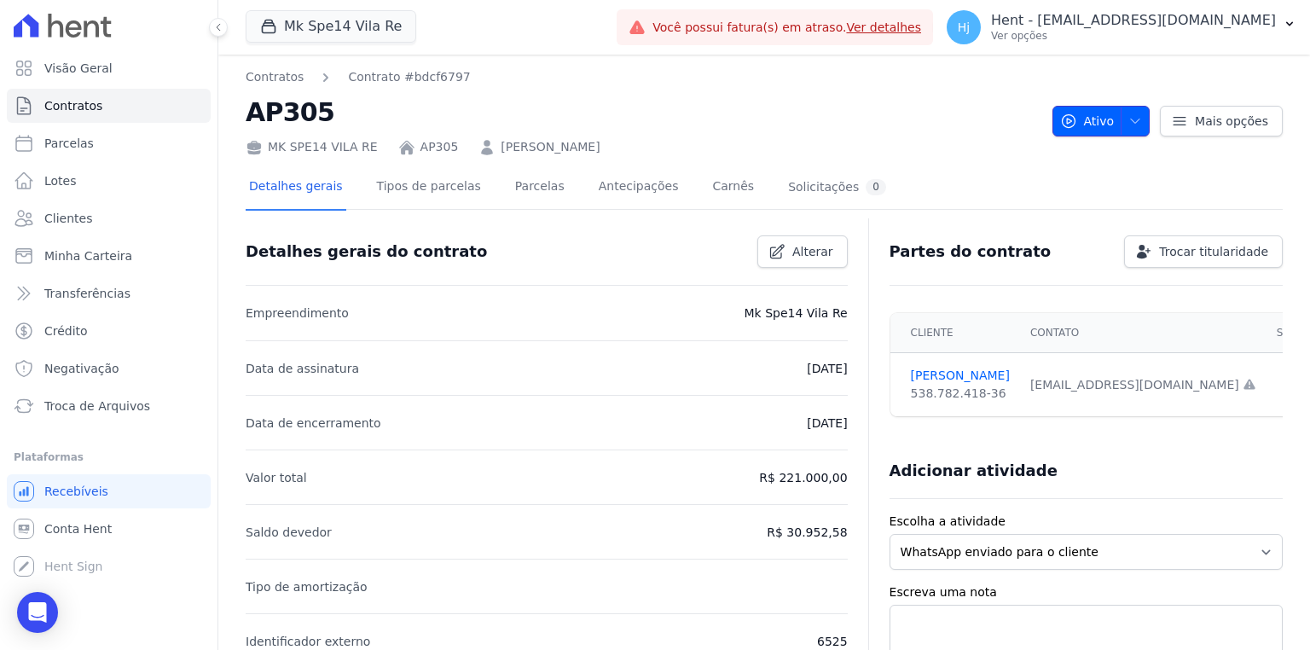
click at [1132, 121] on icon "button" at bounding box center [1136, 121] width 14 height 14
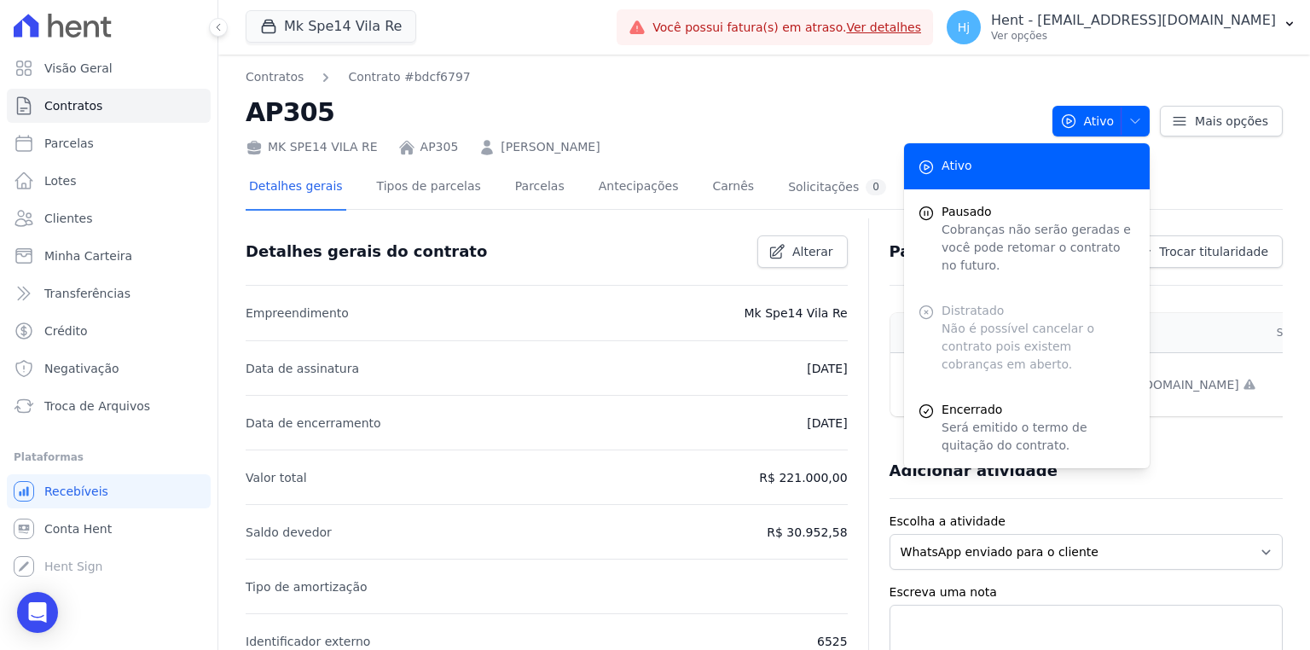
click at [1019, 311] on div "Distratado Não é possível cancelar o contrato pois existem cobranças em aberto." at bounding box center [1027, 337] width 246 height 99
click at [425, 180] on link "Tipos de parcelas" at bounding box center [429, 188] width 111 height 45
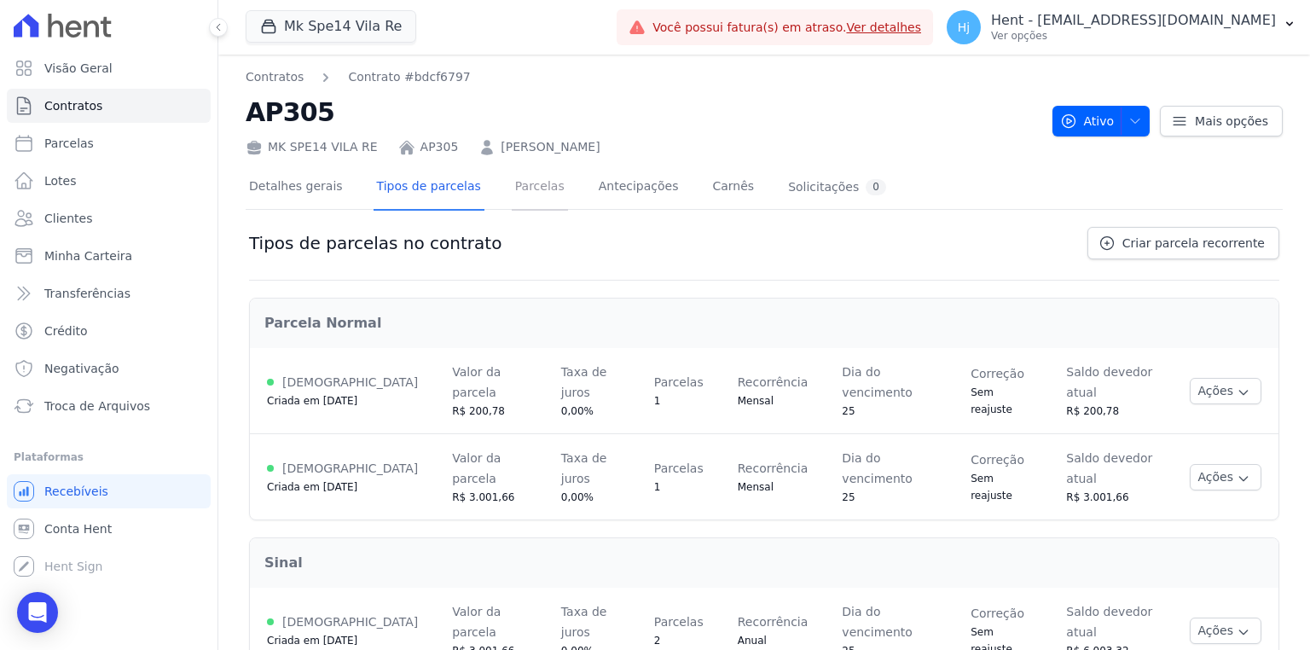
click at [523, 194] on link "Parcelas" at bounding box center [540, 188] width 56 height 45
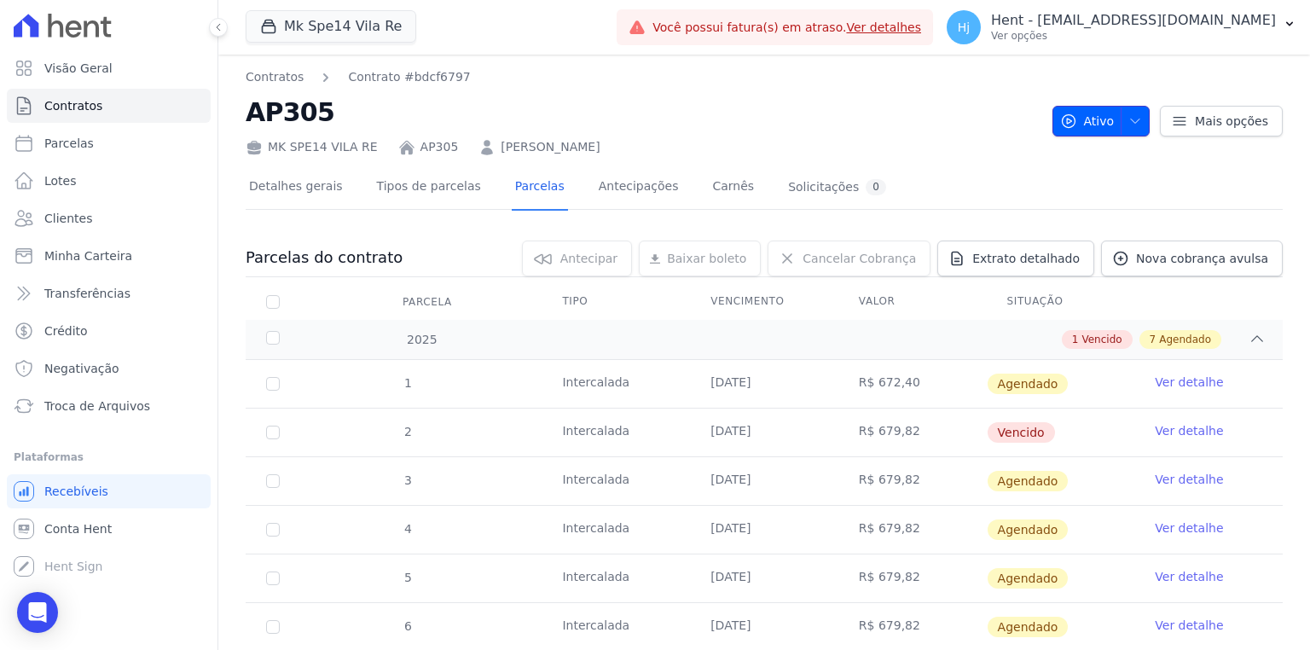
click at [1129, 119] on icon "button" at bounding box center [1136, 121] width 14 height 14
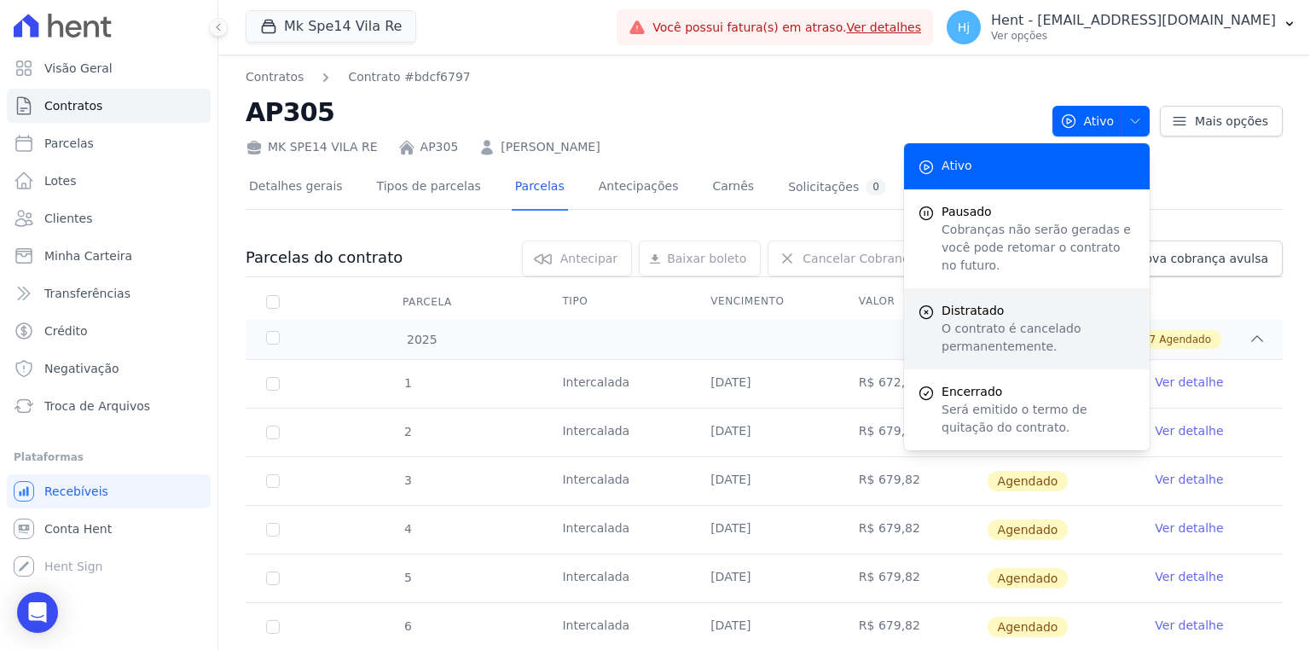
click at [1026, 302] on span "Distratado" at bounding box center [1039, 311] width 195 height 18
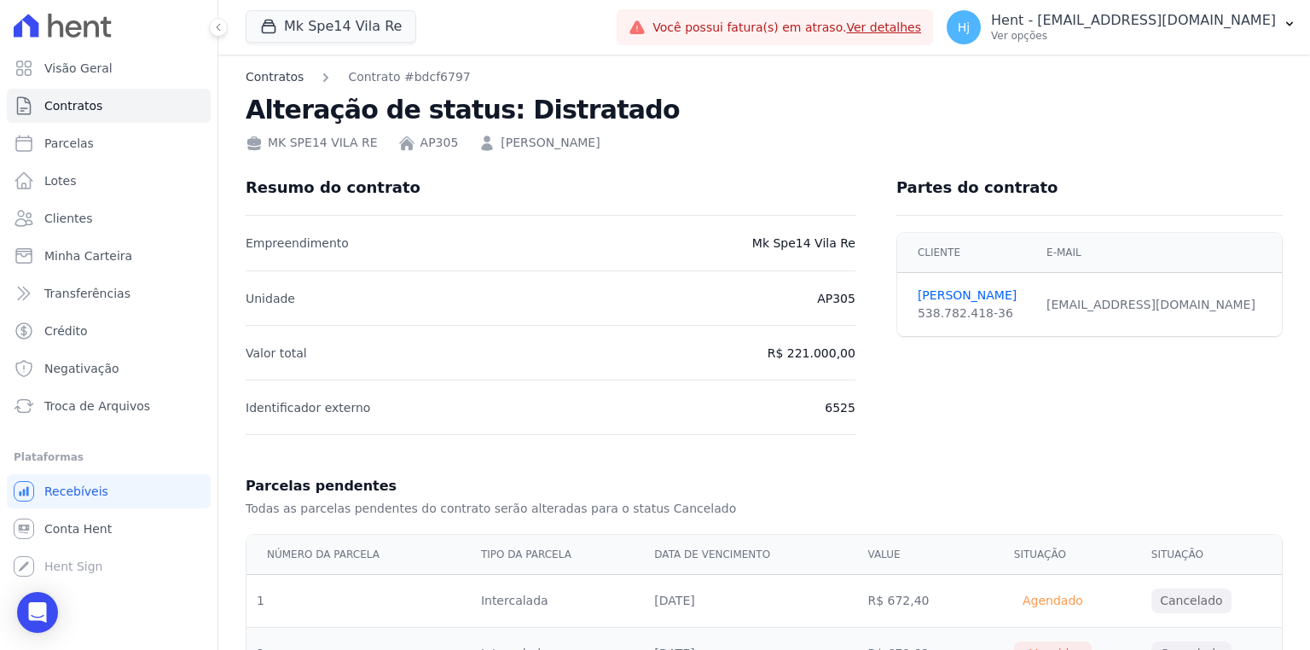
click at [289, 78] on link "Contratos" at bounding box center [275, 77] width 58 height 18
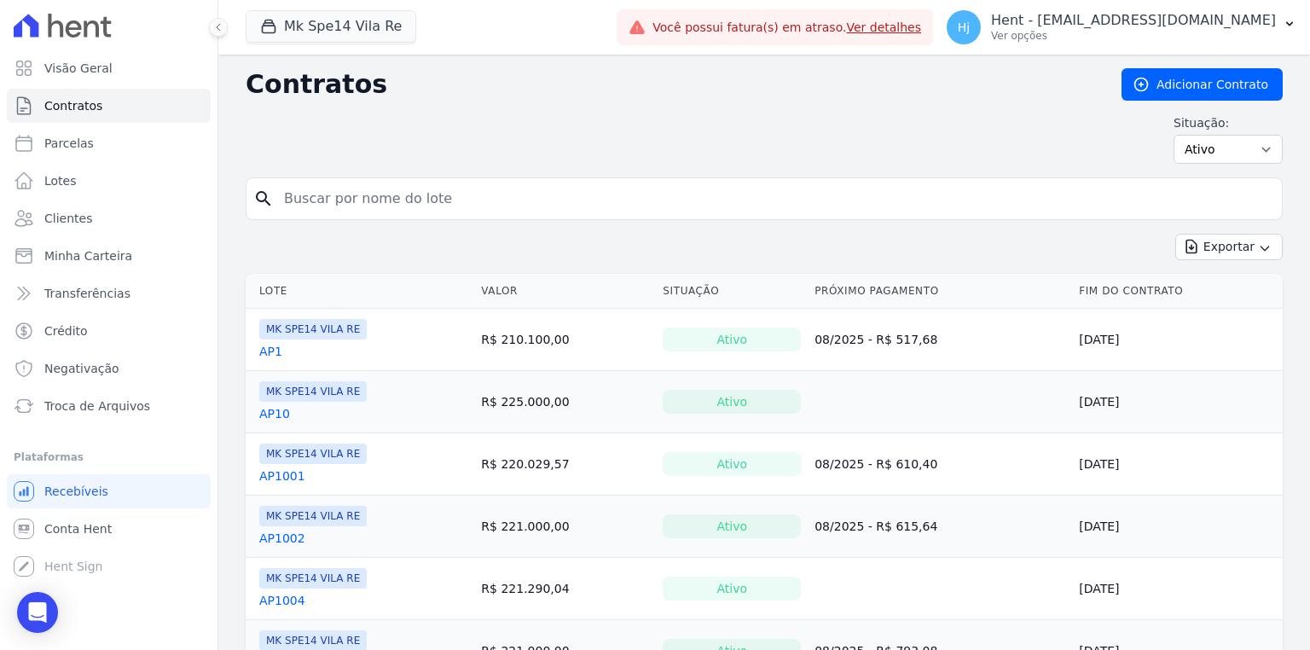
click at [550, 206] on input "search" at bounding box center [775, 199] width 1002 height 34
type input "3008"
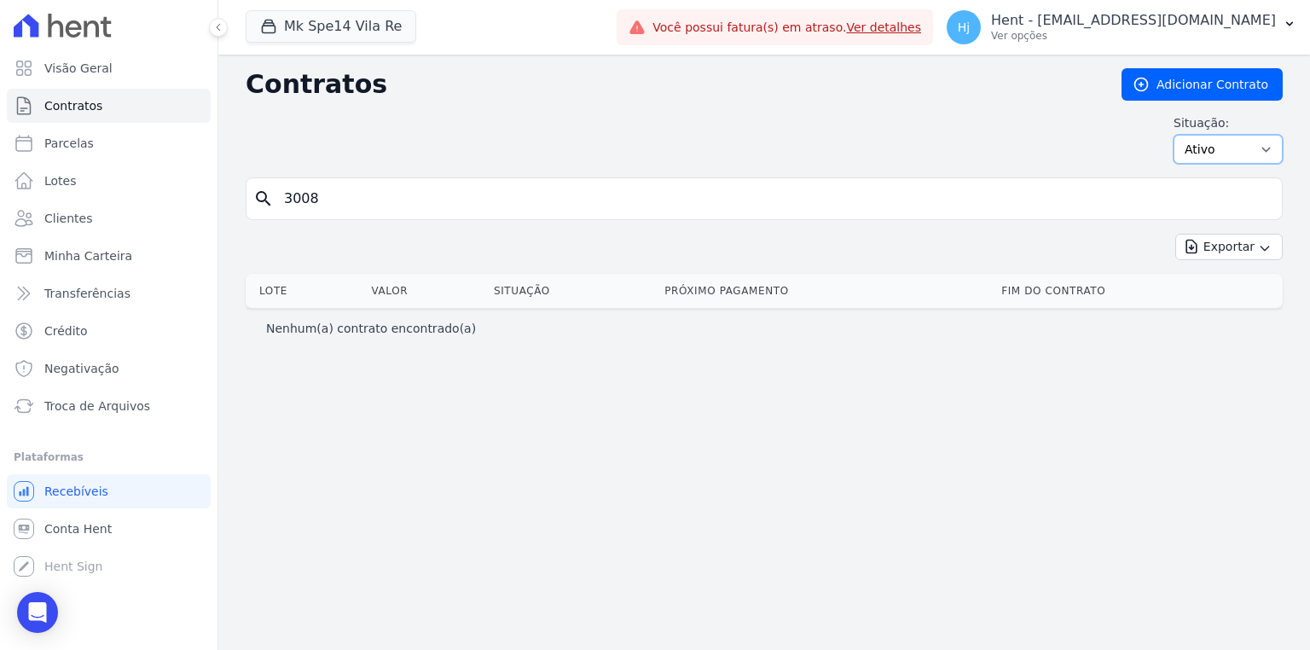
click at [1238, 146] on select "Ativo Todos Pausado Distratado Rascunho Expirado Encerrado" at bounding box center [1228, 149] width 109 height 29
select select "cancelled"
click at [1182, 135] on select "Ativo Todos Pausado Distratado Rascunho Expirado Encerrado" at bounding box center [1228, 149] width 109 height 29
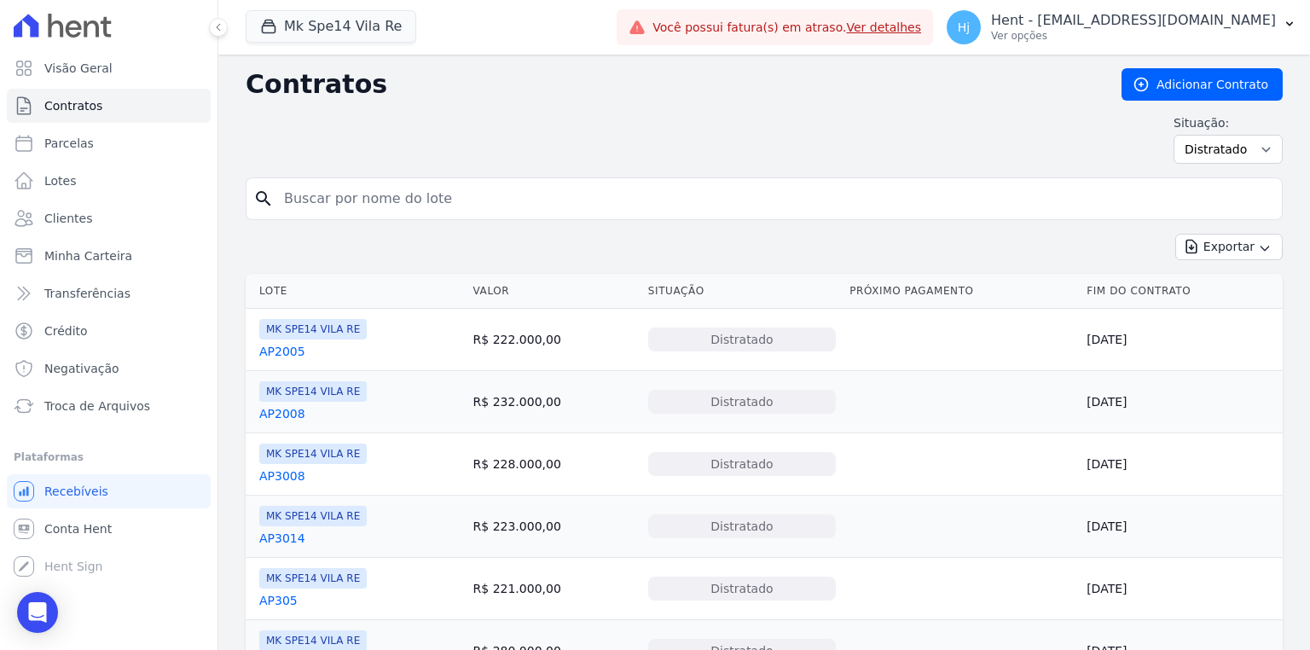
click at [580, 206] on input "search" at bounding box center [775, 199] width 1002 height 34
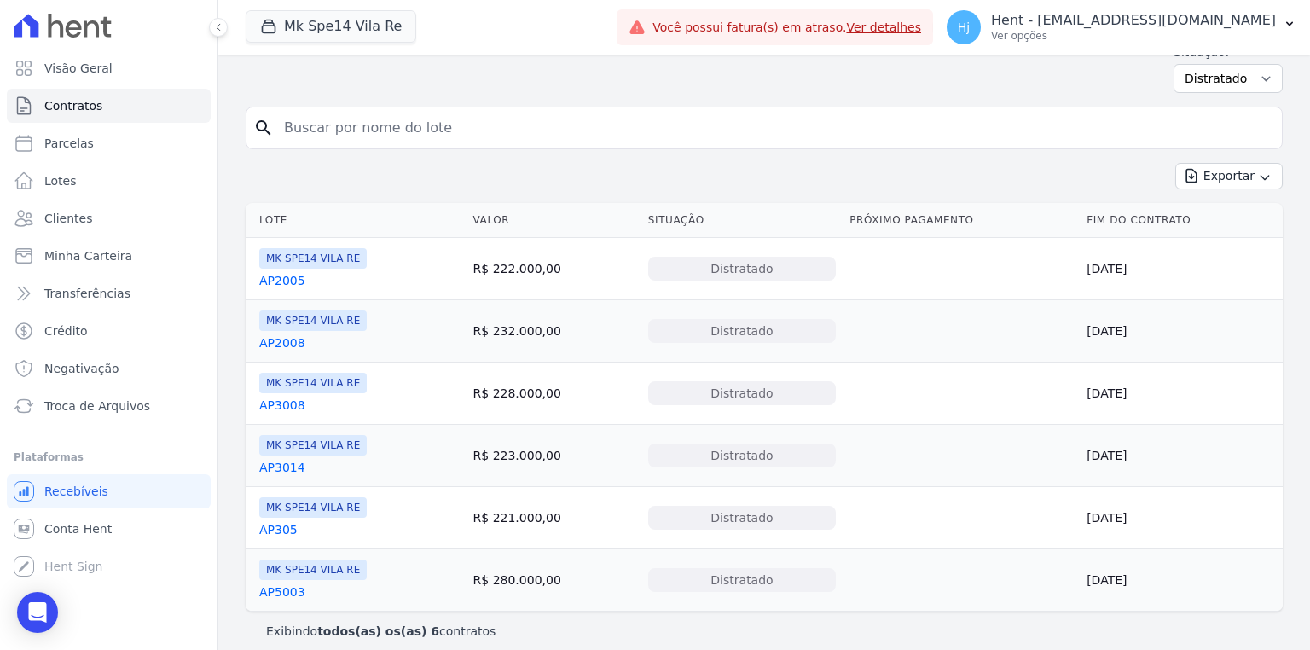
scroll to position [81, 0]
